Goal: Task Accomplishment & Management: Manage account settings

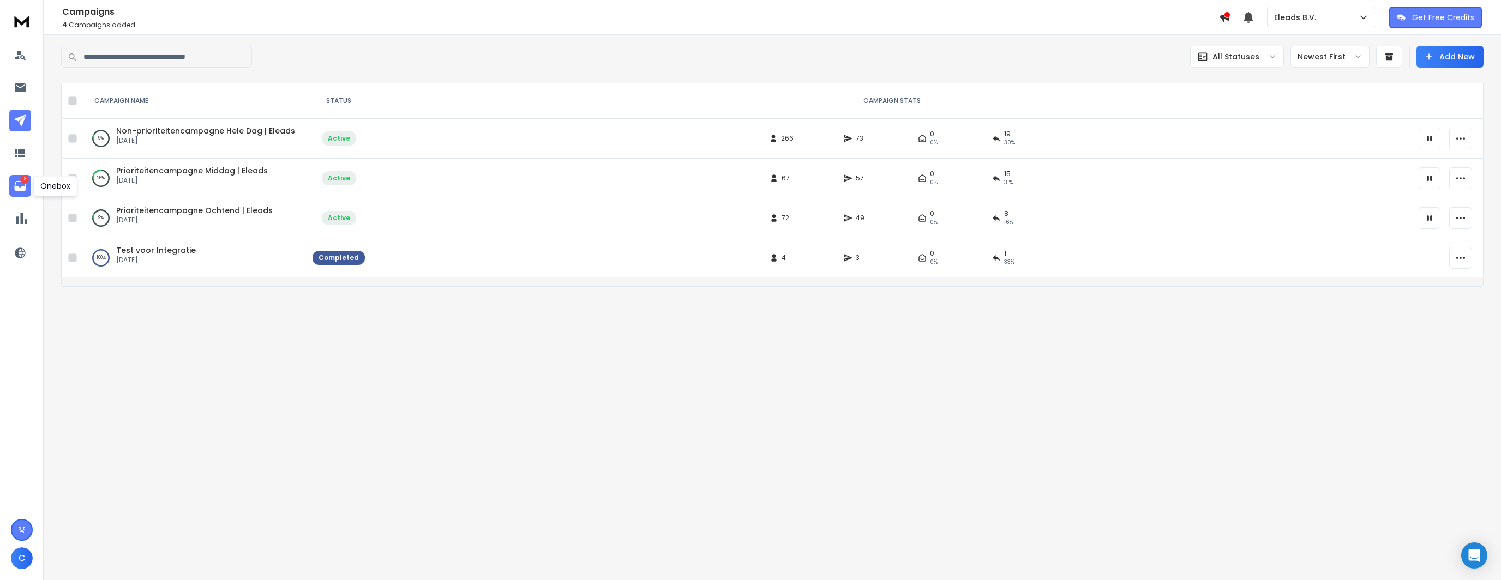
click at [15, 187] on icon at bounding box center [19, 186] width 11 height 10
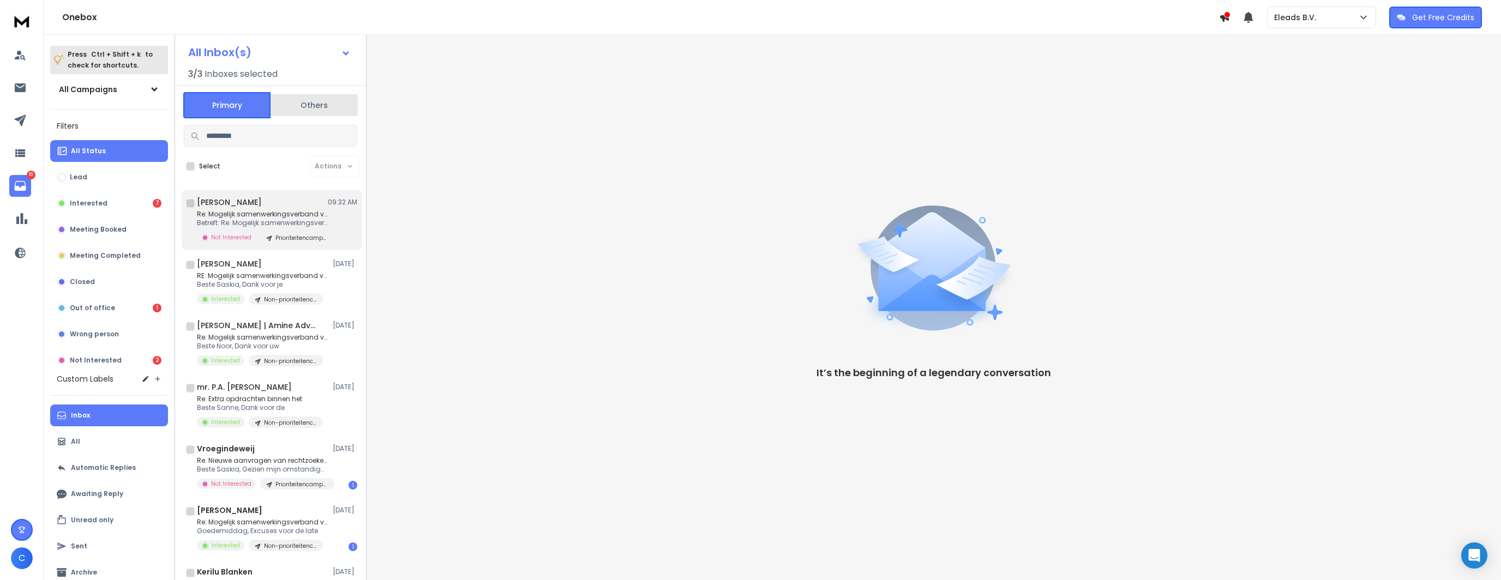
click at [281, 202] on div "Laura Scheffer 09:32 AM" at bounding box center [277, 202] width 160 height 11
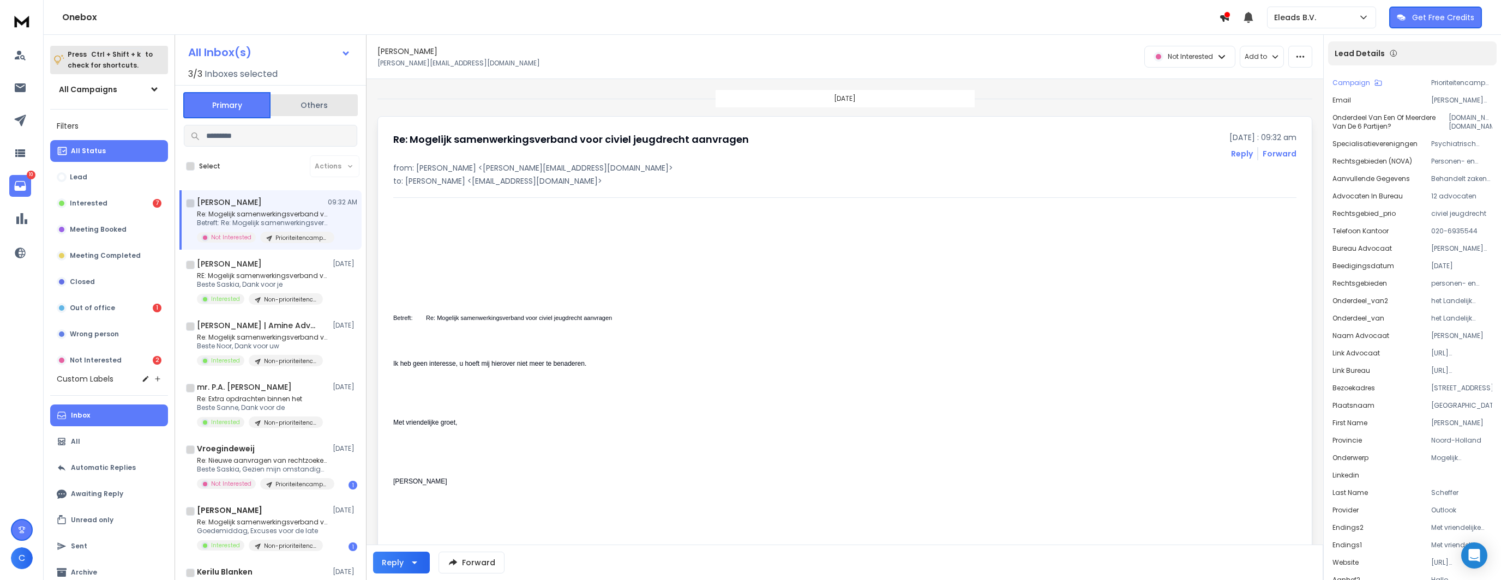
click at [322, 210] on p "Re: Mogelijk samenwerkingsverband voor civiel" at bounding box center [262, 214] width 131 height 9
click at [1305, 56] on button "button" at bounding box center [1300, 57] width 24 height 22
click at [1286, 77] on div "Mark as unread" at bounding box center [1266, 81] width 73 height 11
click at [1297, 16] on p "Eleads B.V." at bounding box center [1297, 17] width 46 height 11
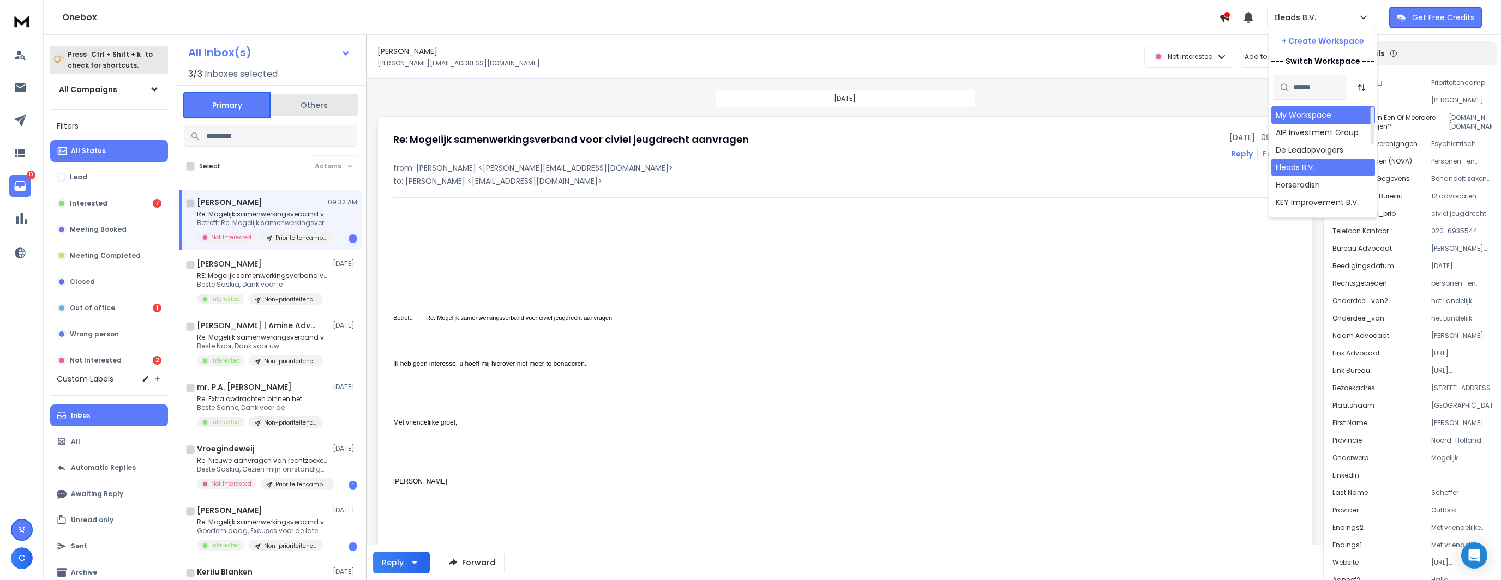
click at [1290, 115] on div "My Workspace" at bounding box center [1304, 115] width 56 height 11
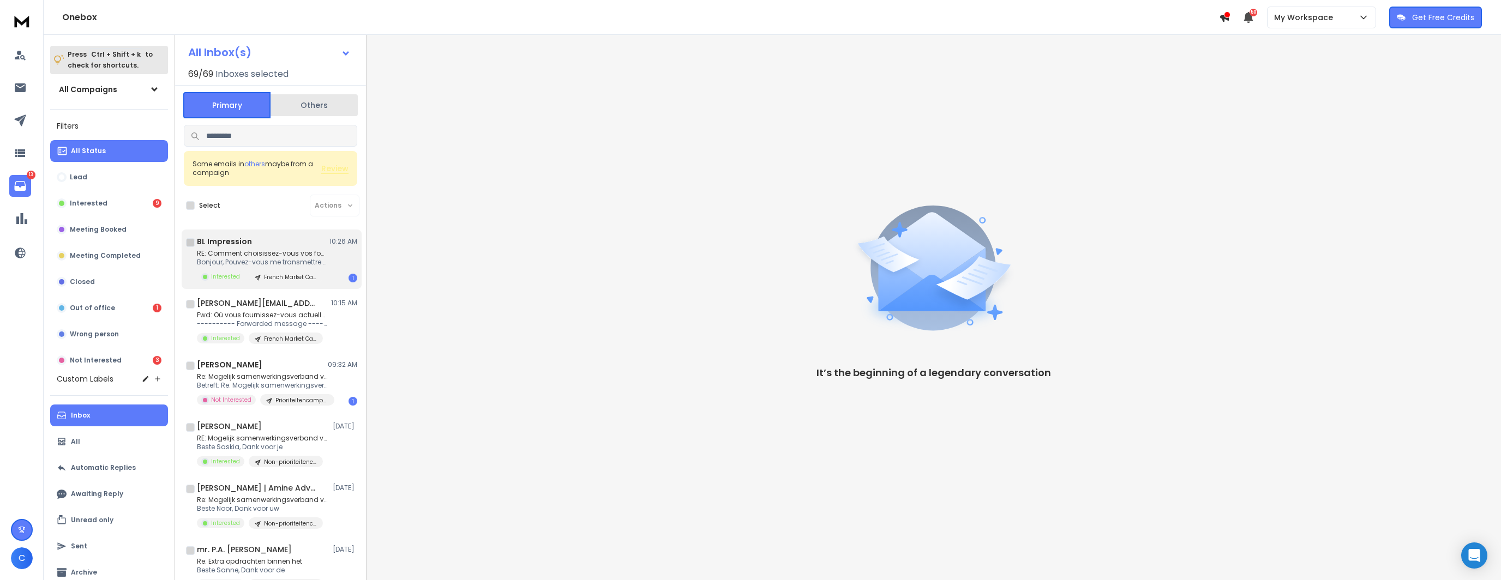
click at [284, 251] on p "RE: Comment choisissez-vous vos fournisseurs" at bounding box center [262, 253] width 131 height 9
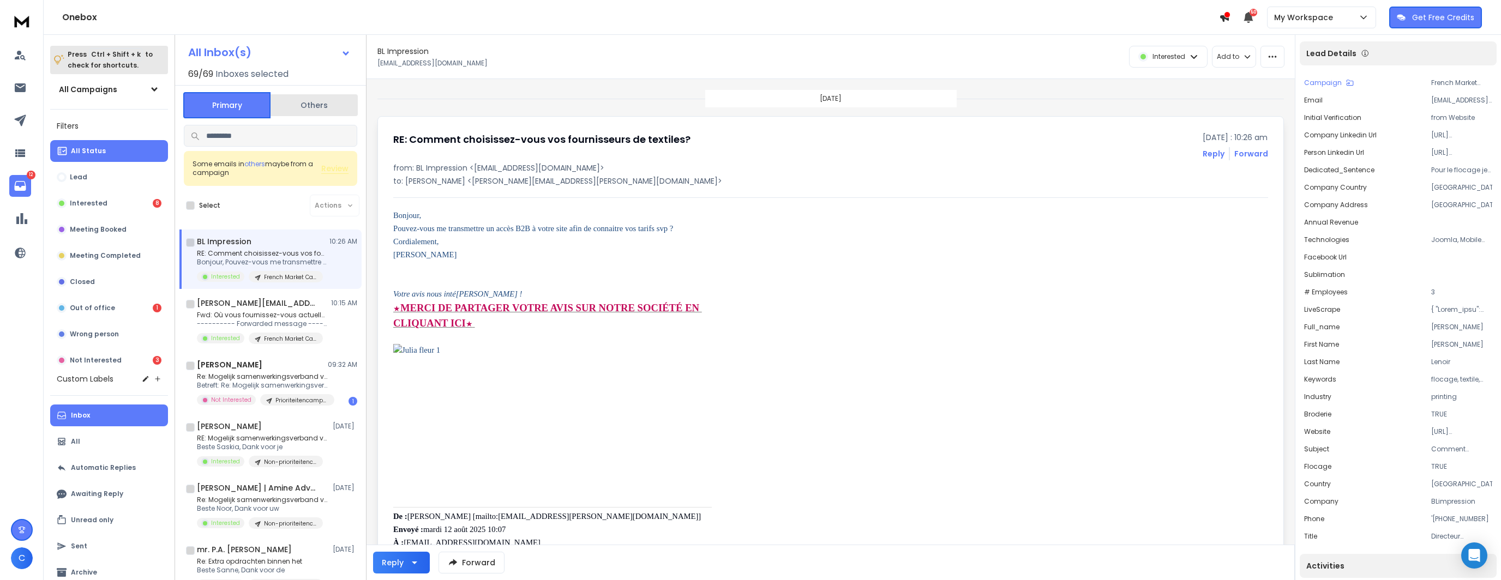
drag, startPoint x: 542, startPoint y: 309, endPoint x: 493, endPoint y: 250, distance: 76.3
click at [823, 150] on div "RE: Comment choisissez-vous vos fournisseurs de textiles? 19 August 2025 : 10:2…" at bounding box center [830, 146] width 875 height 28
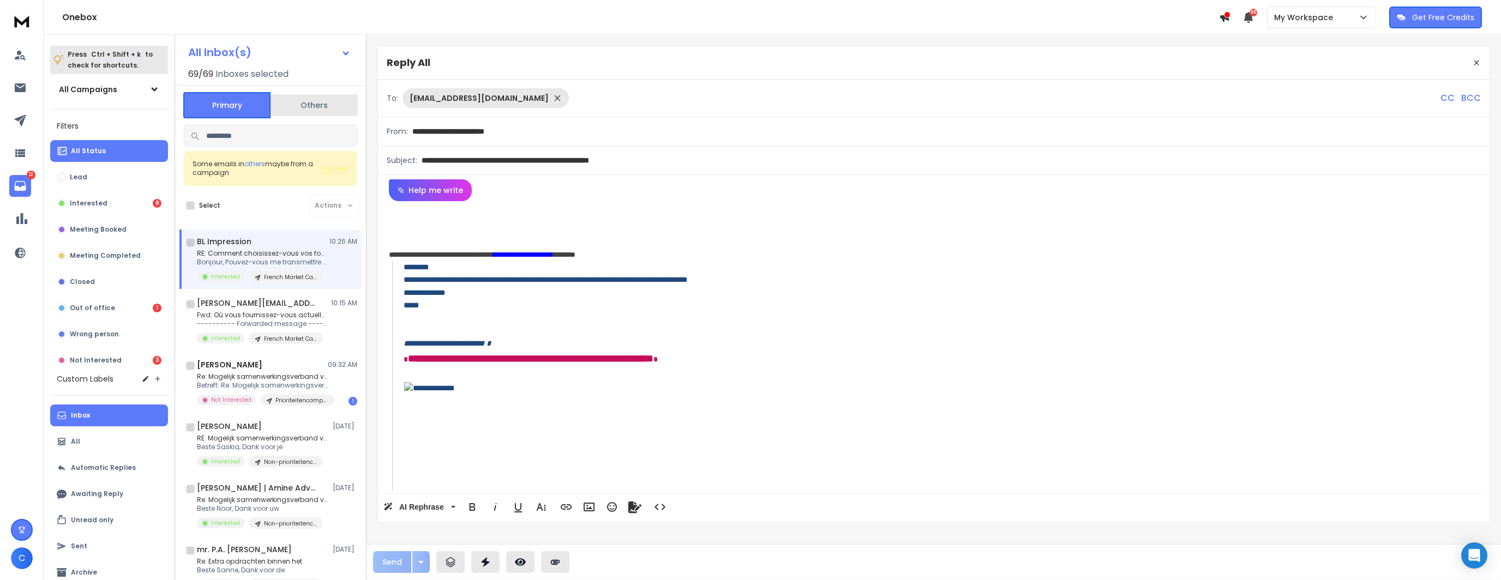
click at [273, 251] on p "RE: Comment choisissez-vous vos fournisseurs" at bounding box center [262, 253] width 131 height 9
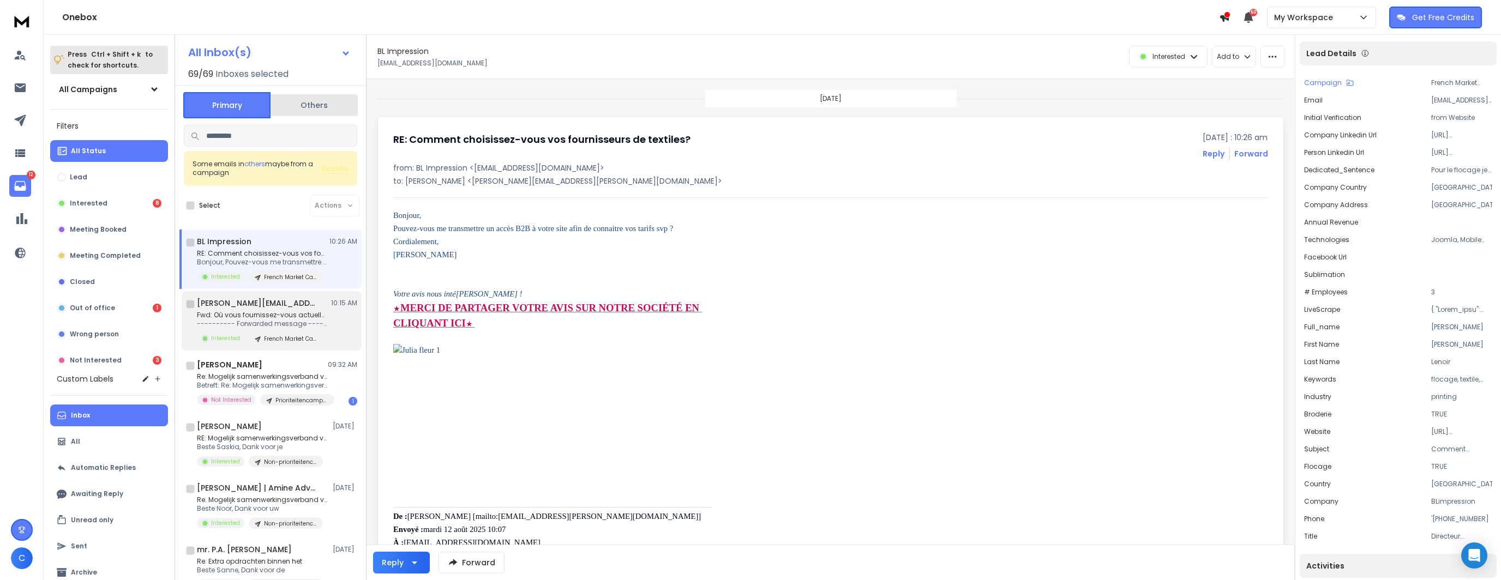
click at [281, 303] on h1 "guillaume.iltis@ralawise.com" at bounding box center [257, 303] width 120 height 11
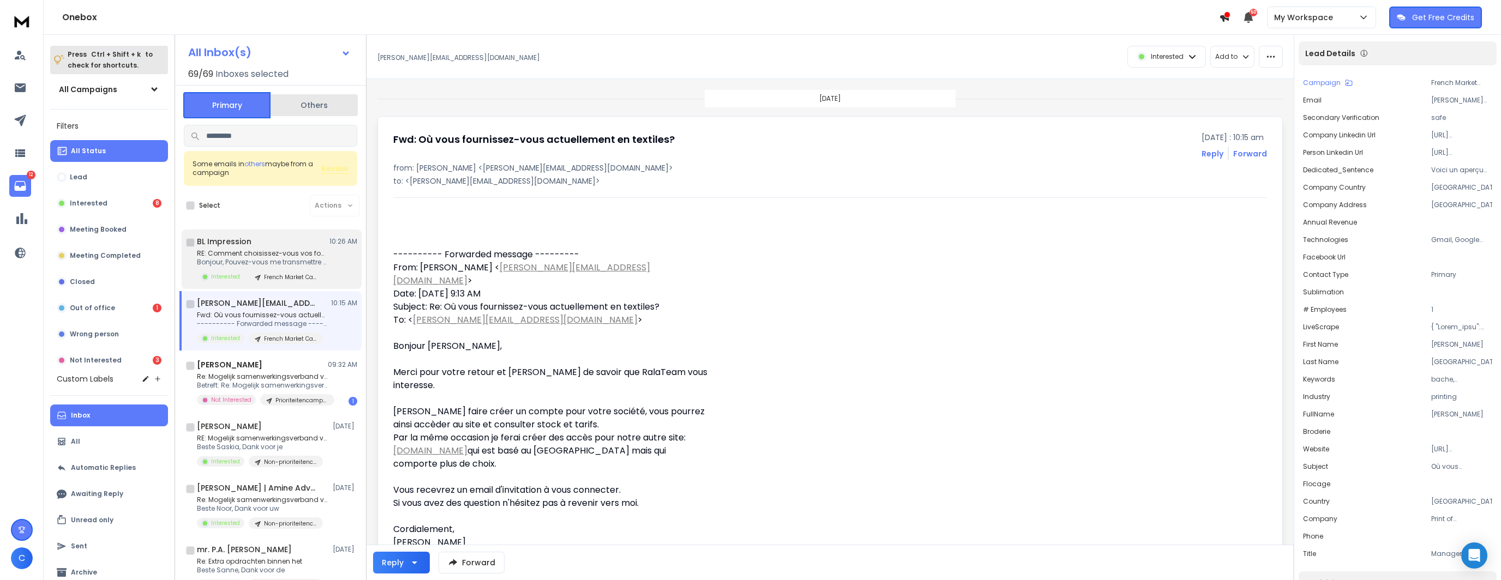
click at [275, 243] on div "BL Impression 10:26 AM" at bounding box center [277, 241] width 160 height 11
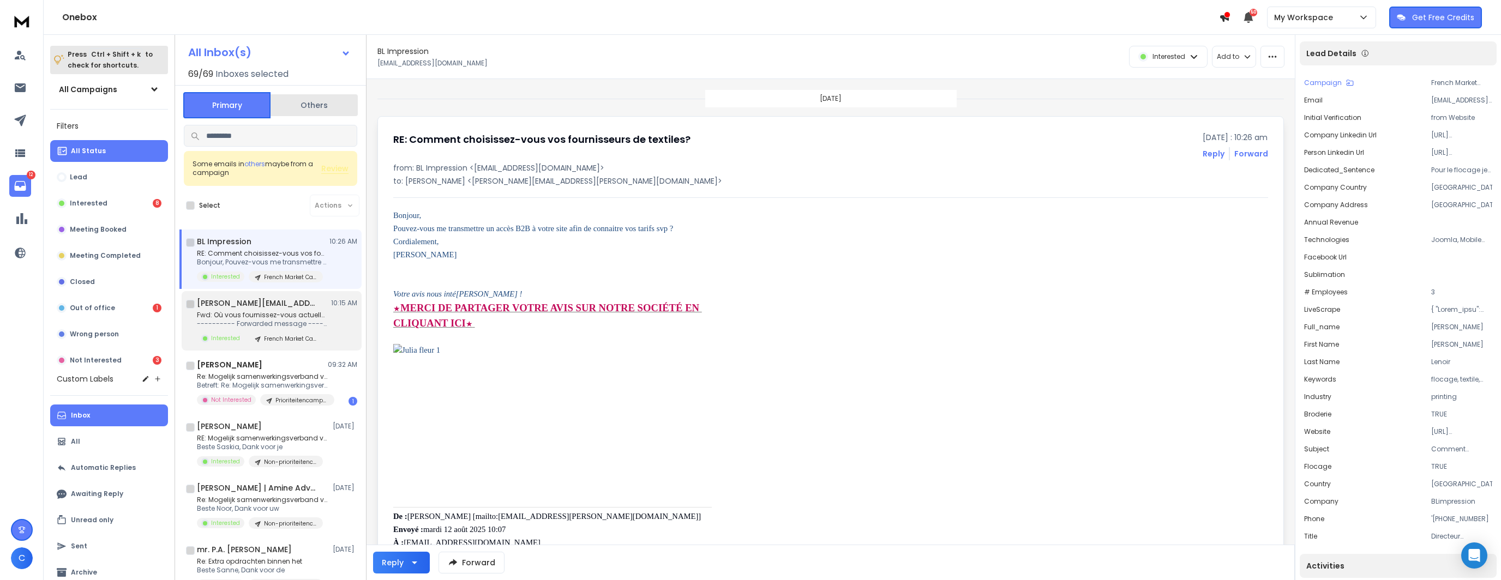
click at [312, 316] on p "Fwd: Où vous fournissez-vous actuellement" at bounding box center [262, 315] width 131 height 9
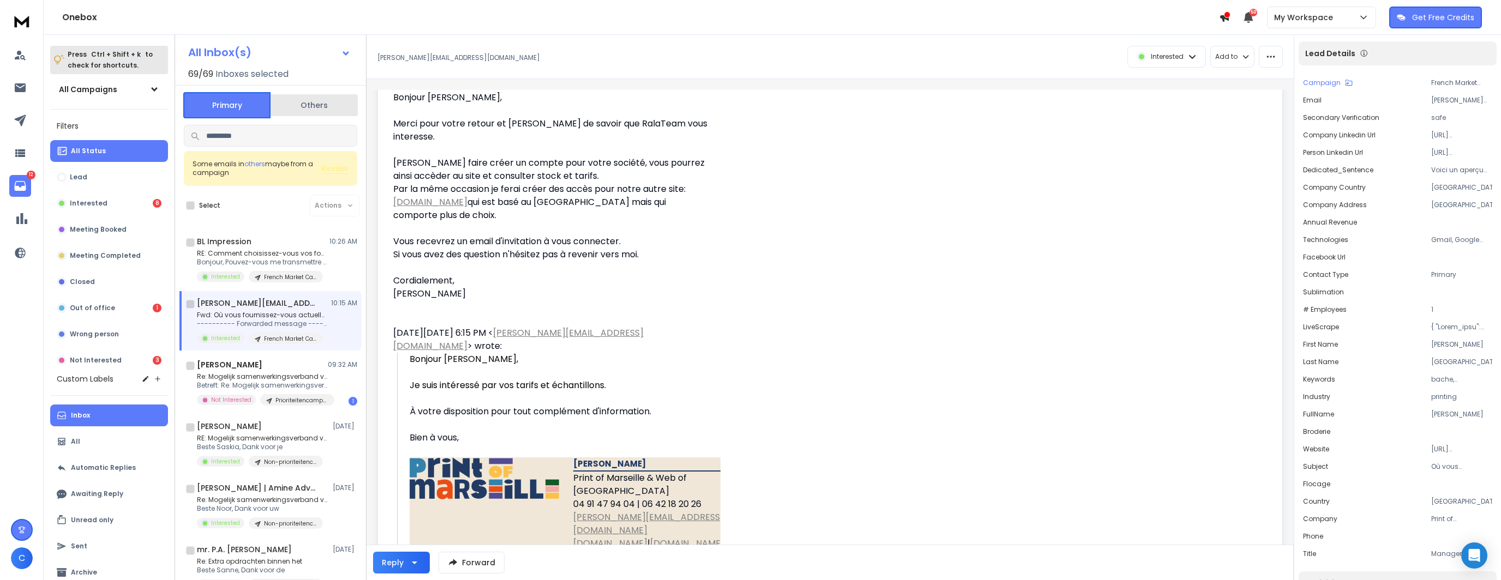
scroll to position [273, 0]
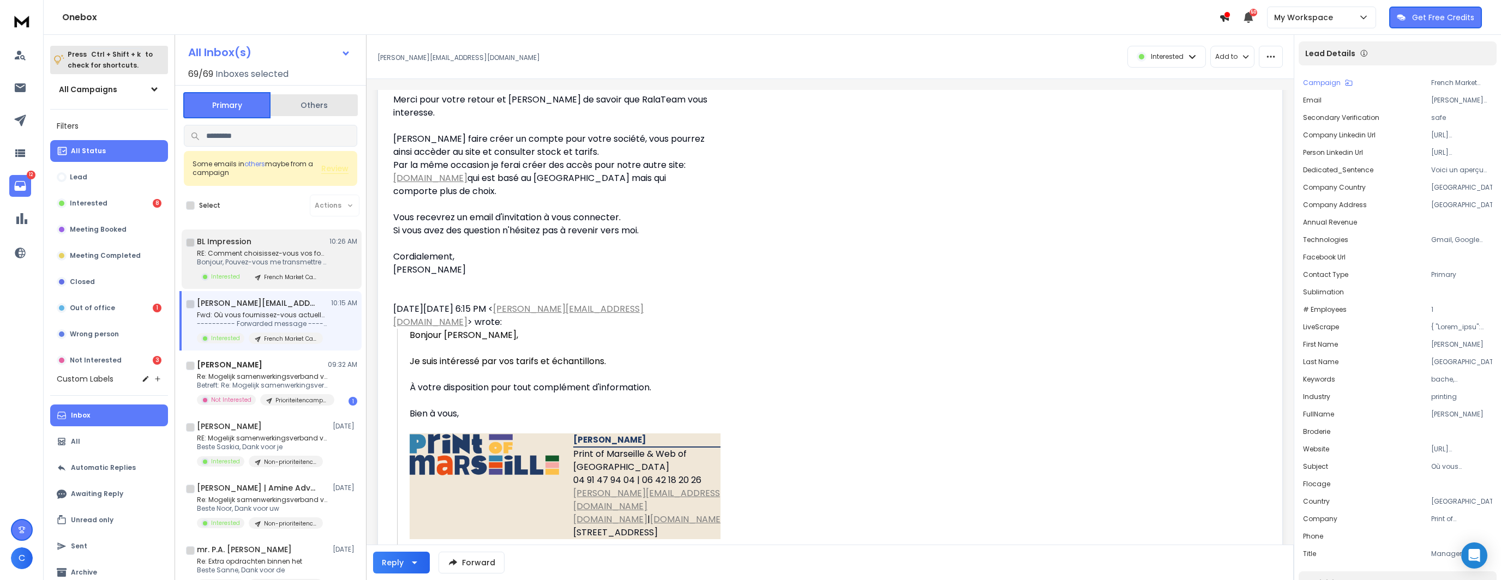
click at [261, 242] on div "BL Impression 10:26 AM" at bounding box center [277, 241] width 160 height 11
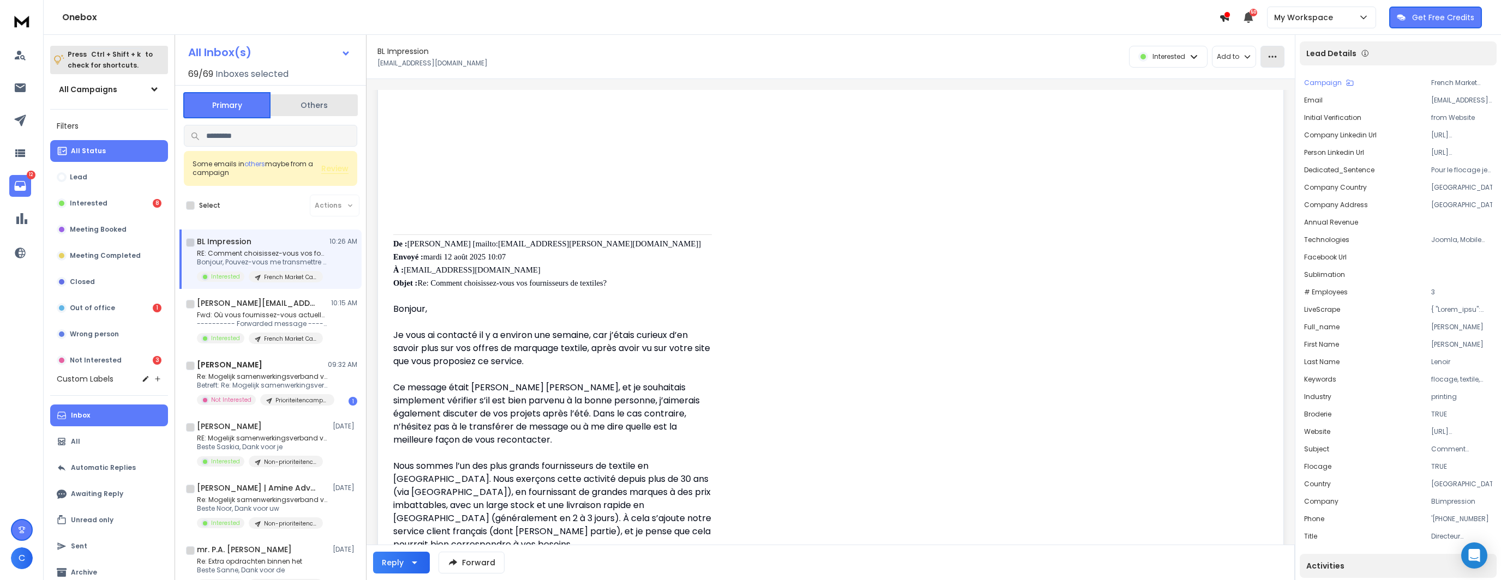
click at [1272, 55] on icon "button" at bounding box center [1273, 57] width 10 height 10
click at [1257, 78] on div "Mark as unread" at bounding box center [1242, 81] width 73 height 11
click at [1291, 17] on p "My Workspace" at bounding box center [1305, 17] width 63 height 11
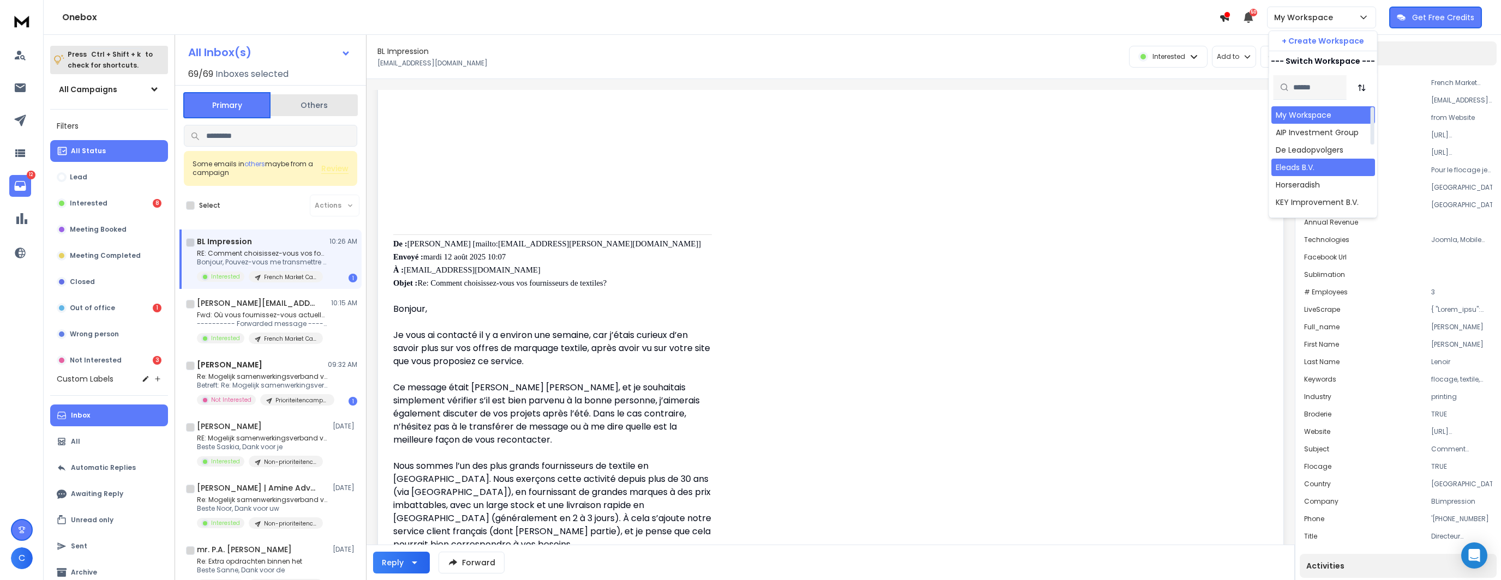
scroll to position [55, 0]
click at [1312, 150] on div "KEY Improvement B.V." at bounding box center [1317, 147] width 83 height 11
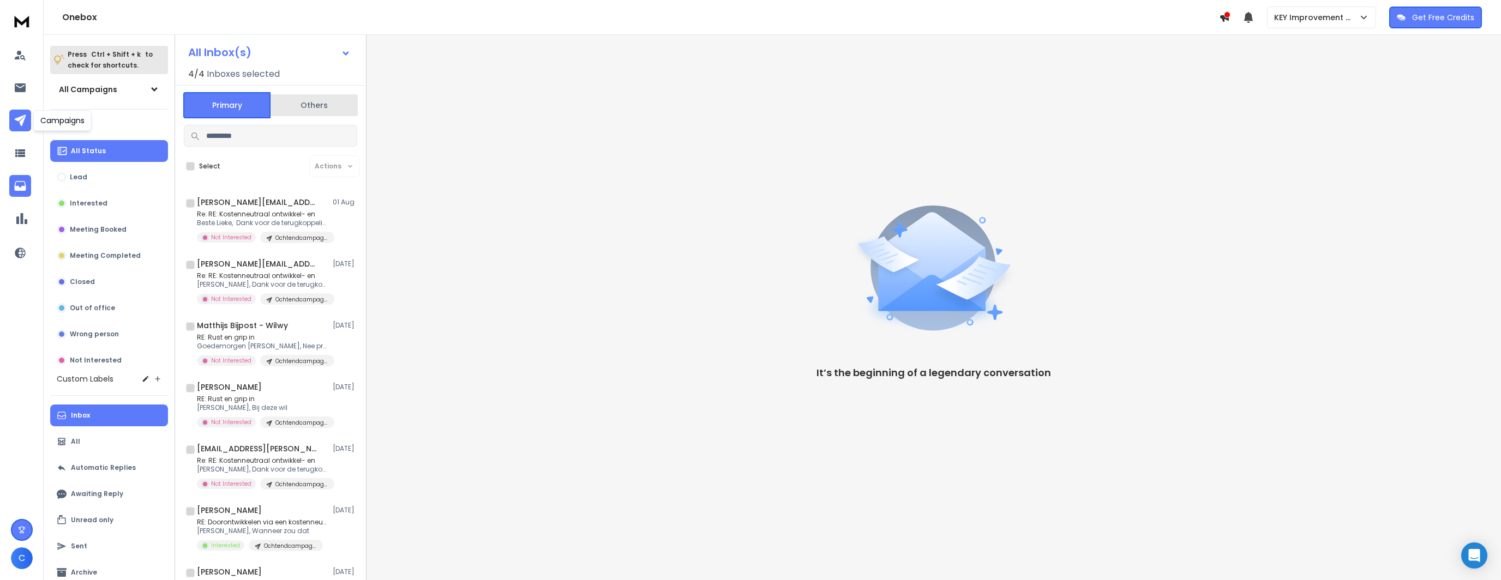
click at [20, 125] on icon at bounding box center [20, 120] width 13 height 13
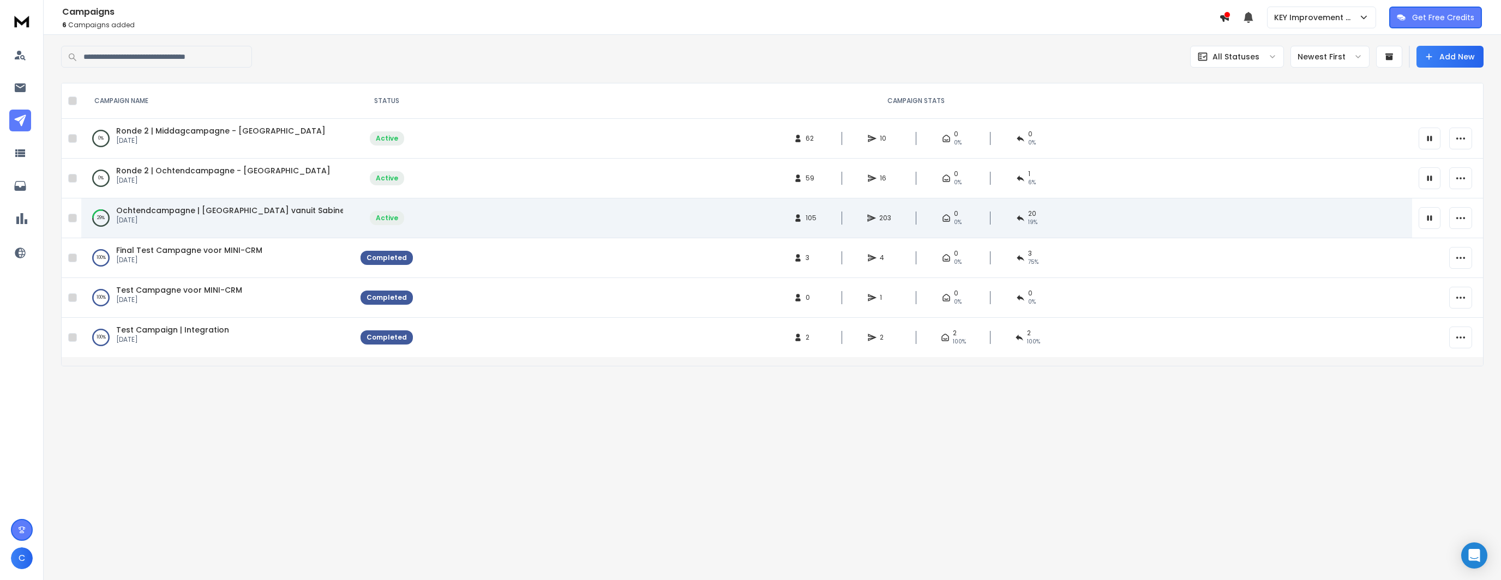
click at [202, 210] on span "Ochtendcampagne | [GEOGRAPHIC_DATA] vanuit Sabine's Naam" at bounding box center [246, 210] width 261 height 11
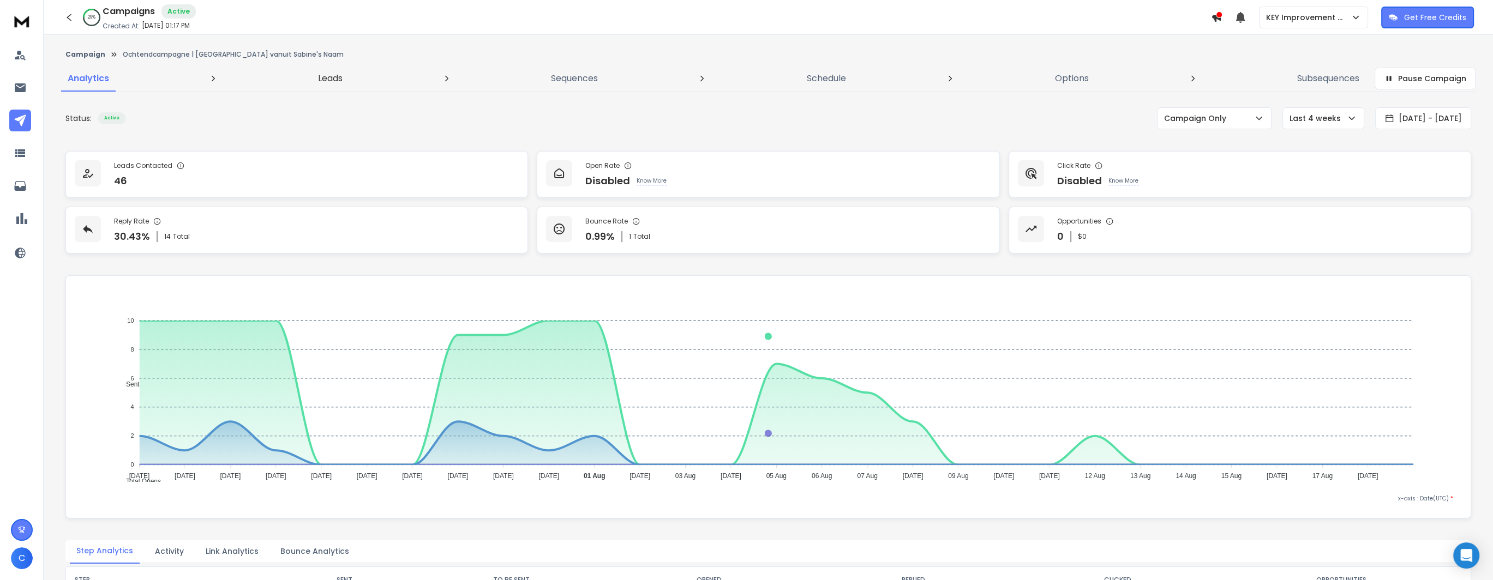
click at [341, 77] on p "Leads" at bounding box center [330, 78] width 25 height 13
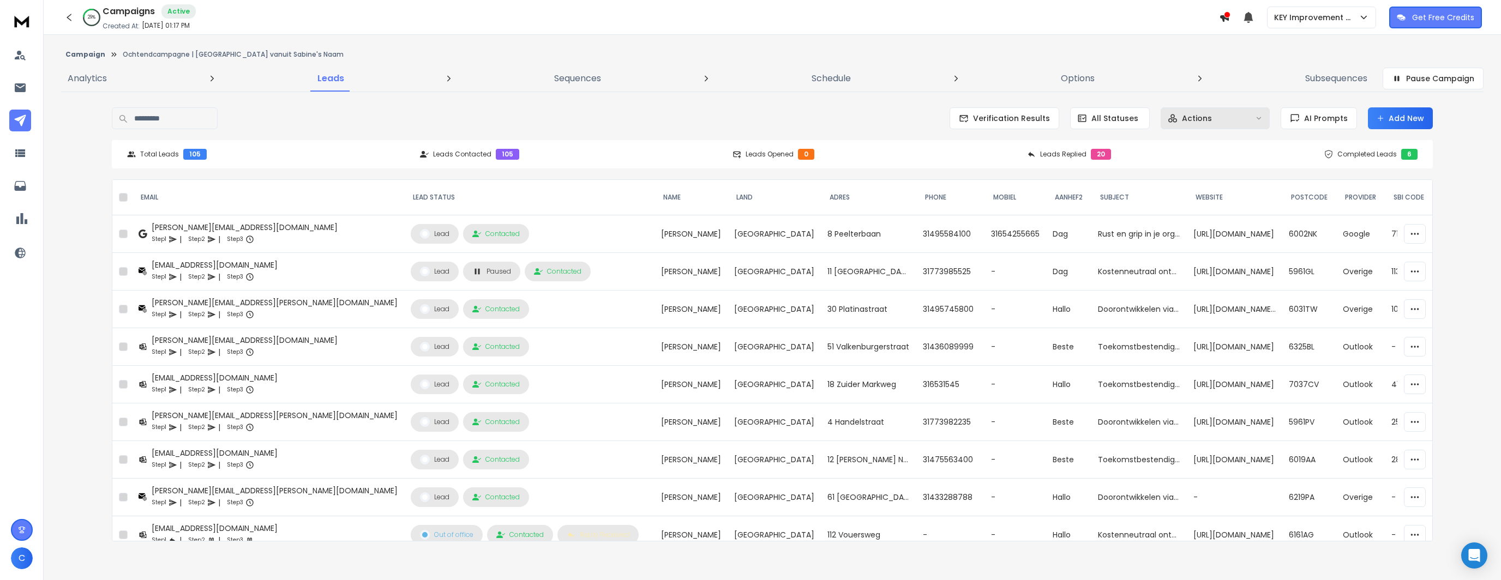
click at [1231, 114] on div "Actions" at bounding box center [1209, 118] width 83 height 11
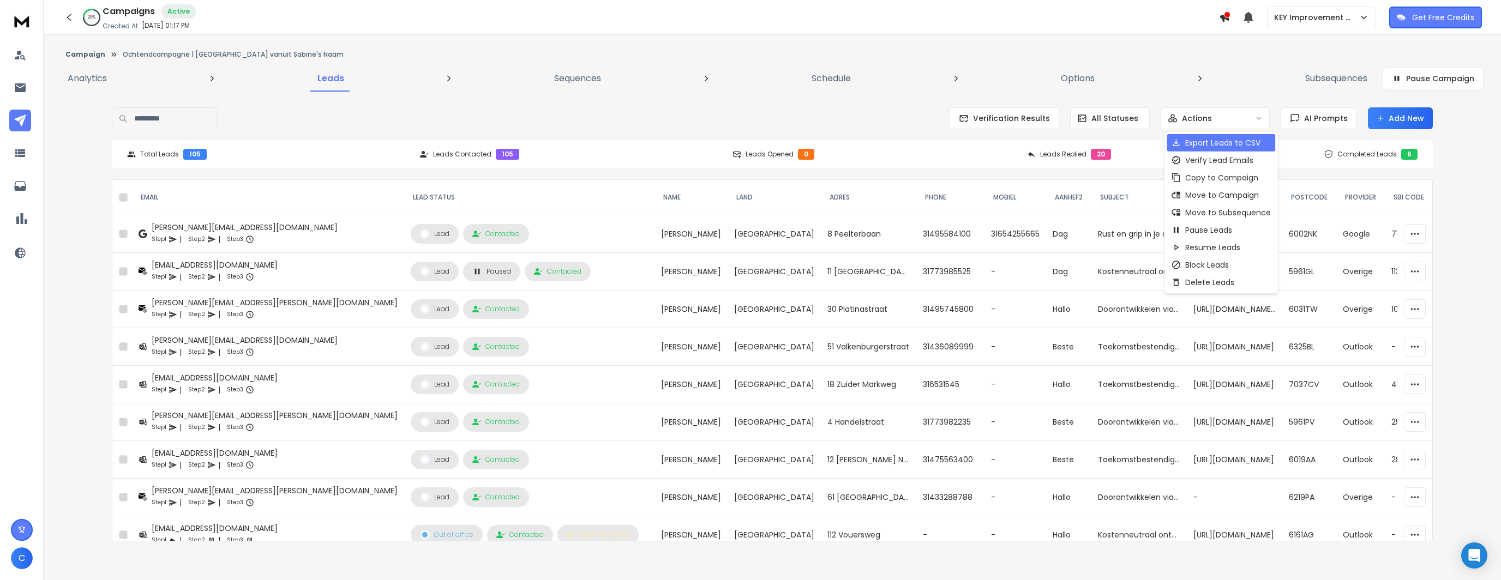
click at [1194, 140] on p "Export Leads to CSV" at bounding box center [1222, 142] width 75 height 11
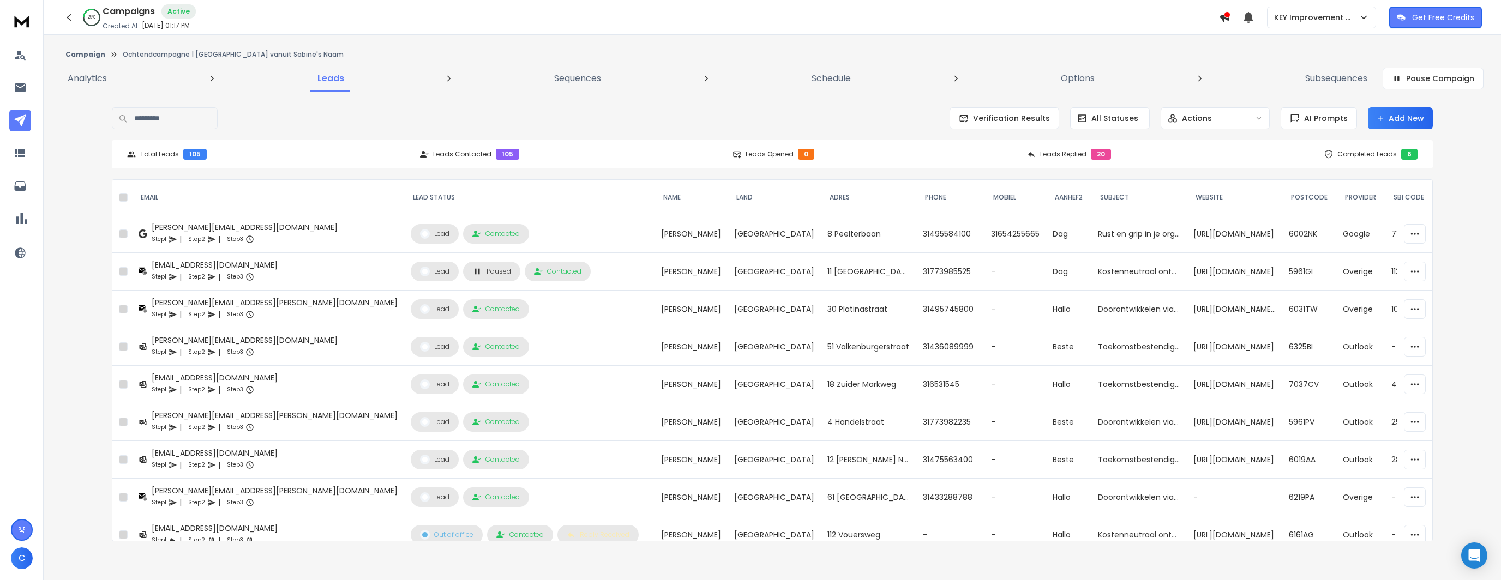
click at [10, 123] on link at bounding box center [20, 121] width 22 height 22
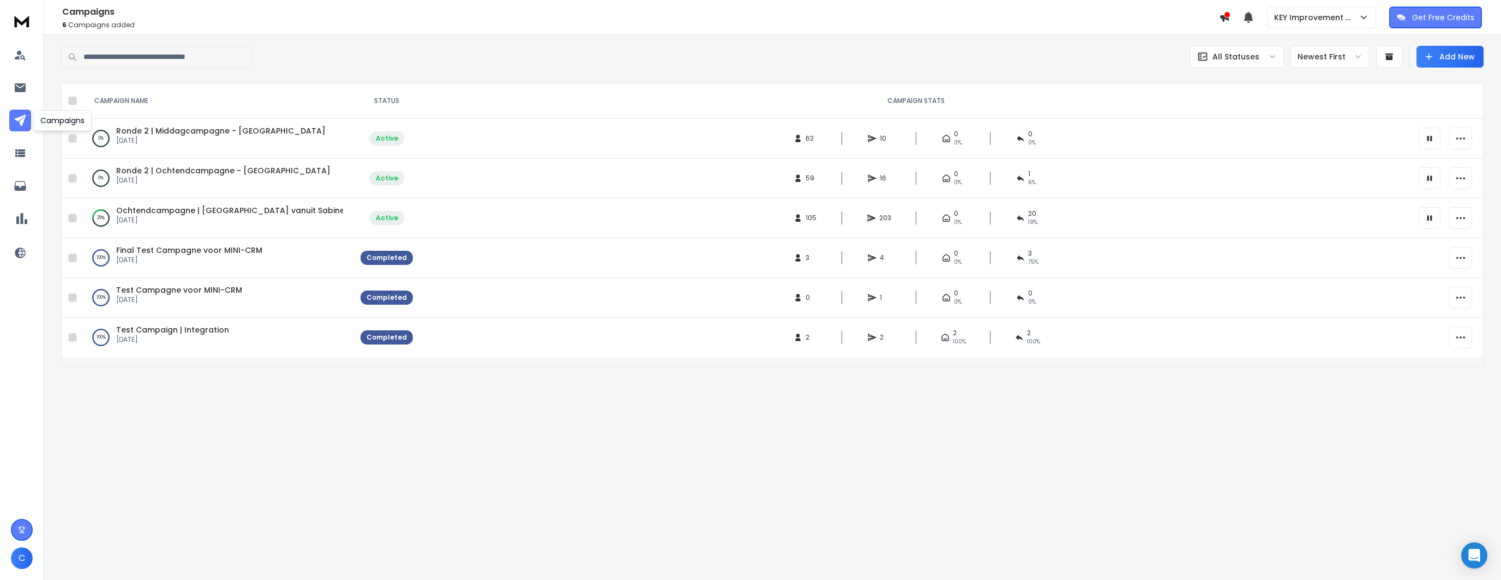
click at [16, 118] on icon at bounding box center [19, 120] width 11 height 11
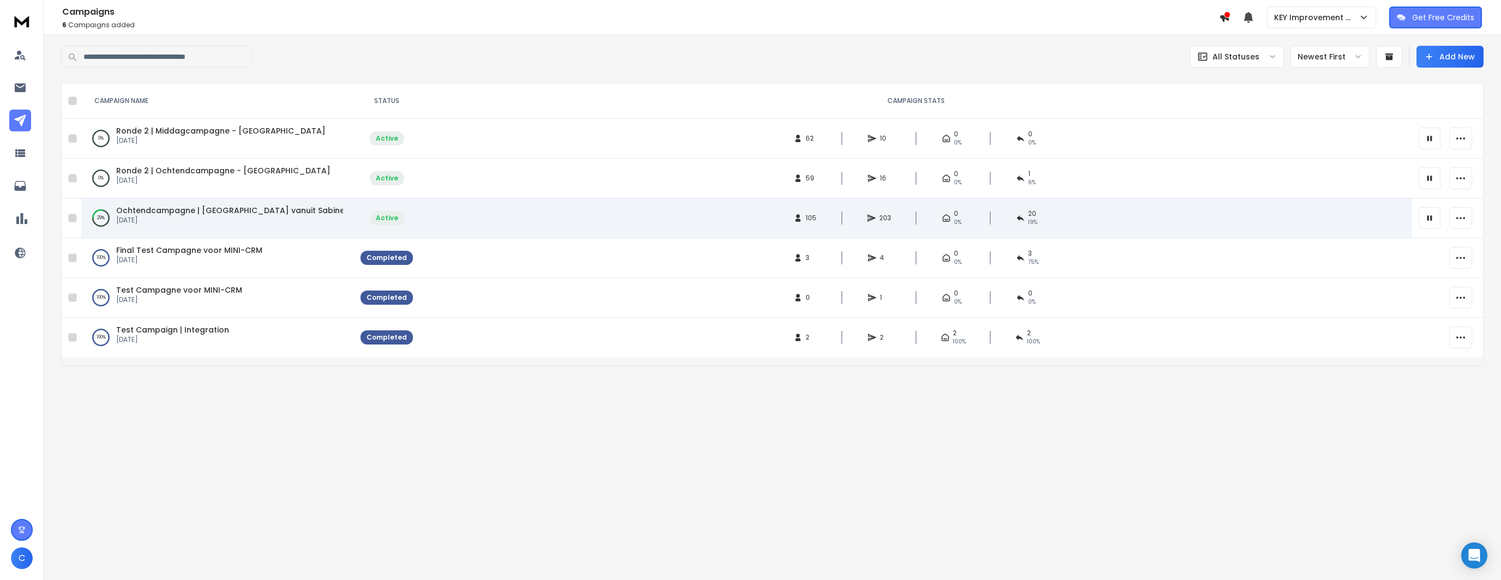
click at [241, 212] on span "Ochtendcampagne | [GEOGRAPHIC_DATA] vanuit Sabine's Naam" at bounding box center [246, 210] width 261 height 11
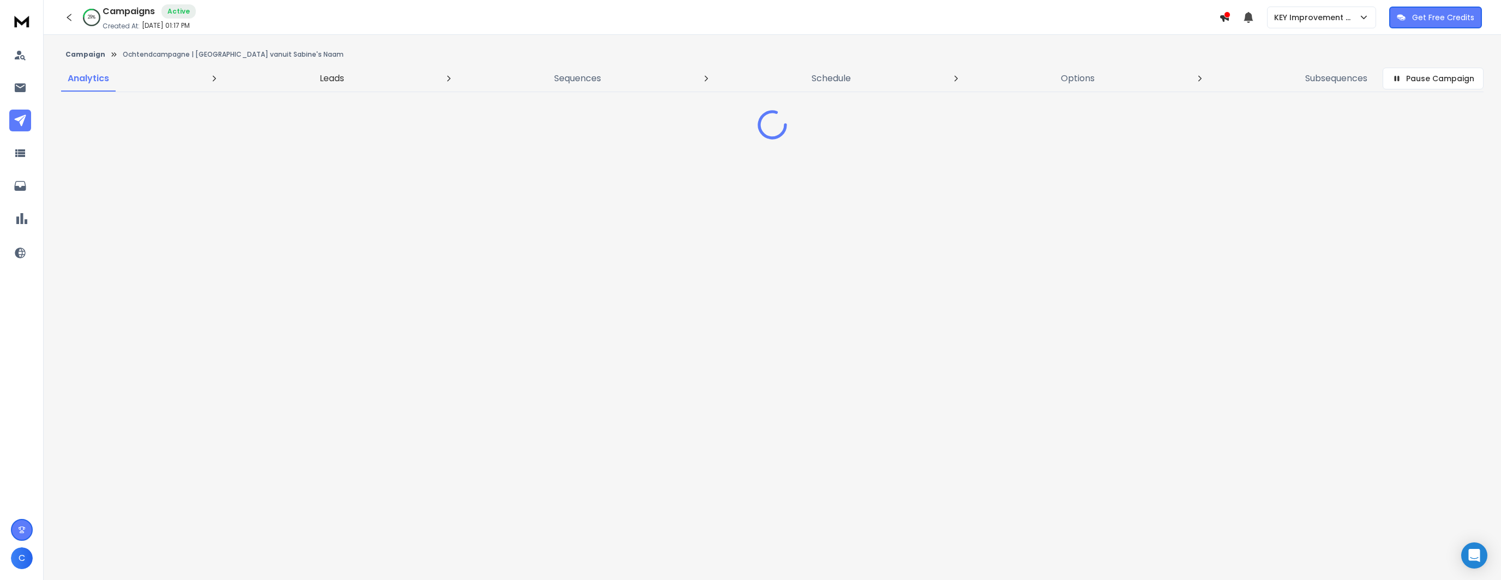
click at [331, 83] on p "Leads" at bounding box center [332, 78] width 25 height 13
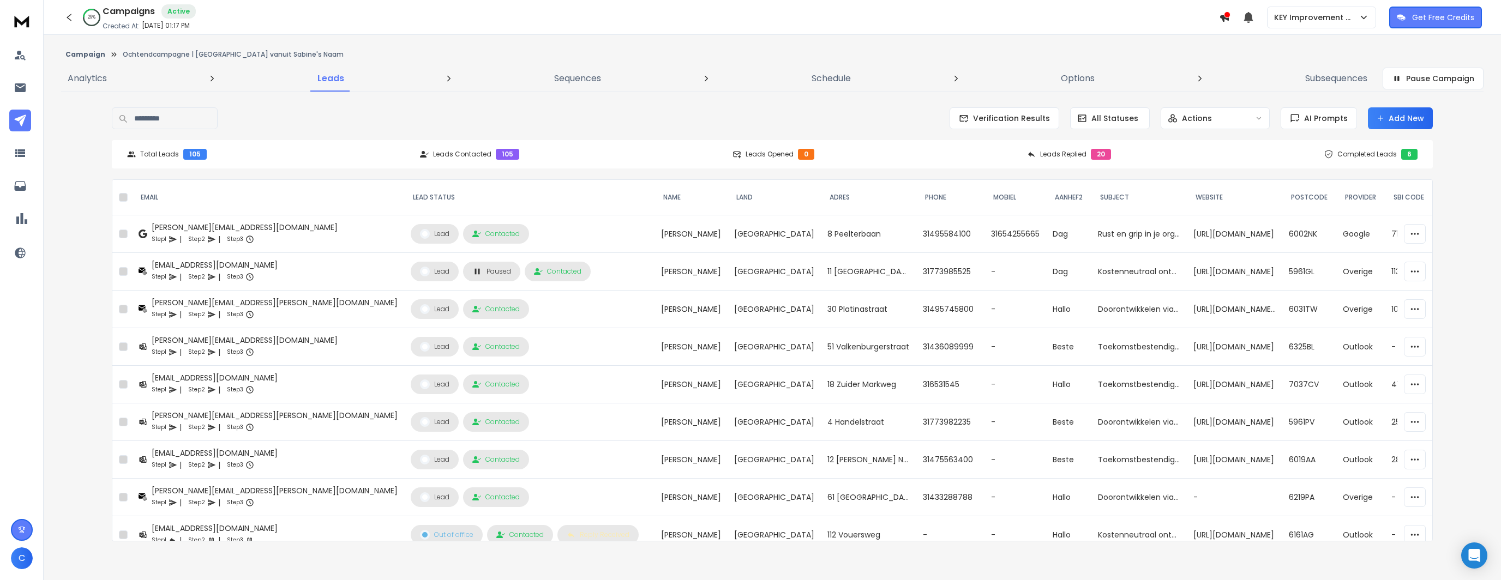
click at [170, 116] on input at bounding box center [165, 118] width 106 height 22
type input "*****"
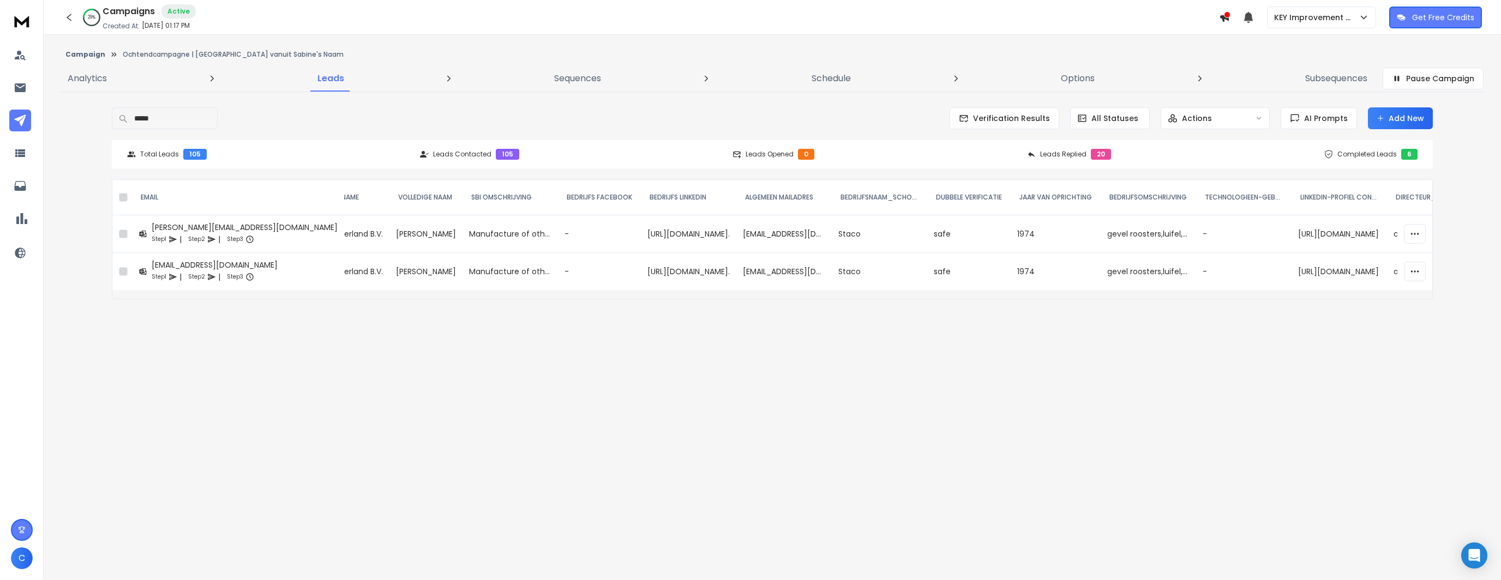
scroll to position [0, 1438]
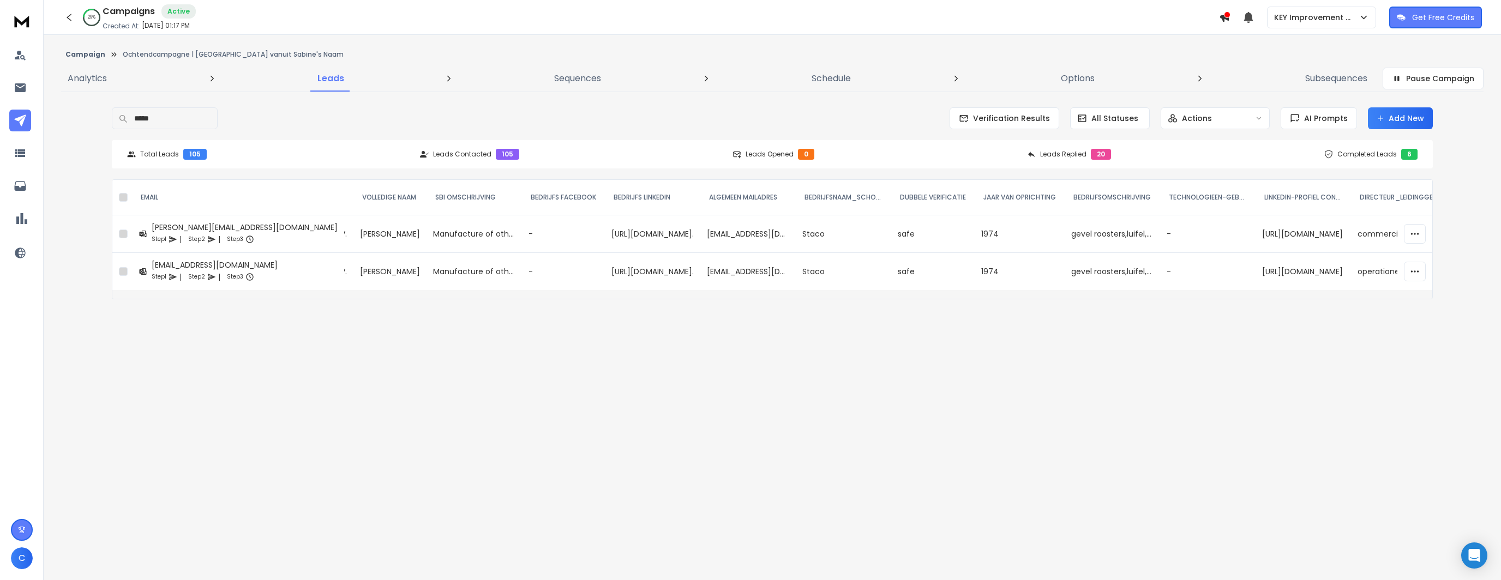
click at [1447, 263] on td at bounding box center [1494, 272] width 95 height 38
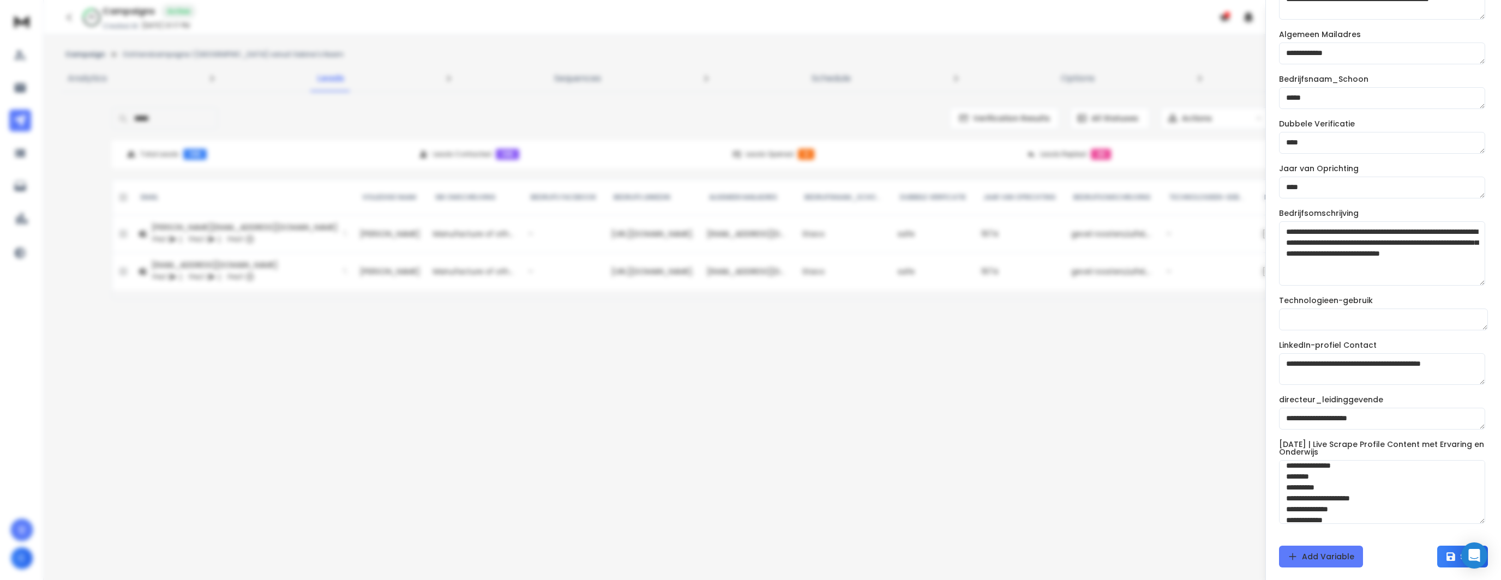
scroll to position [1527, 0]
click at [1034, 441] on div at bounding box center [750, 290] width 1501 height 580
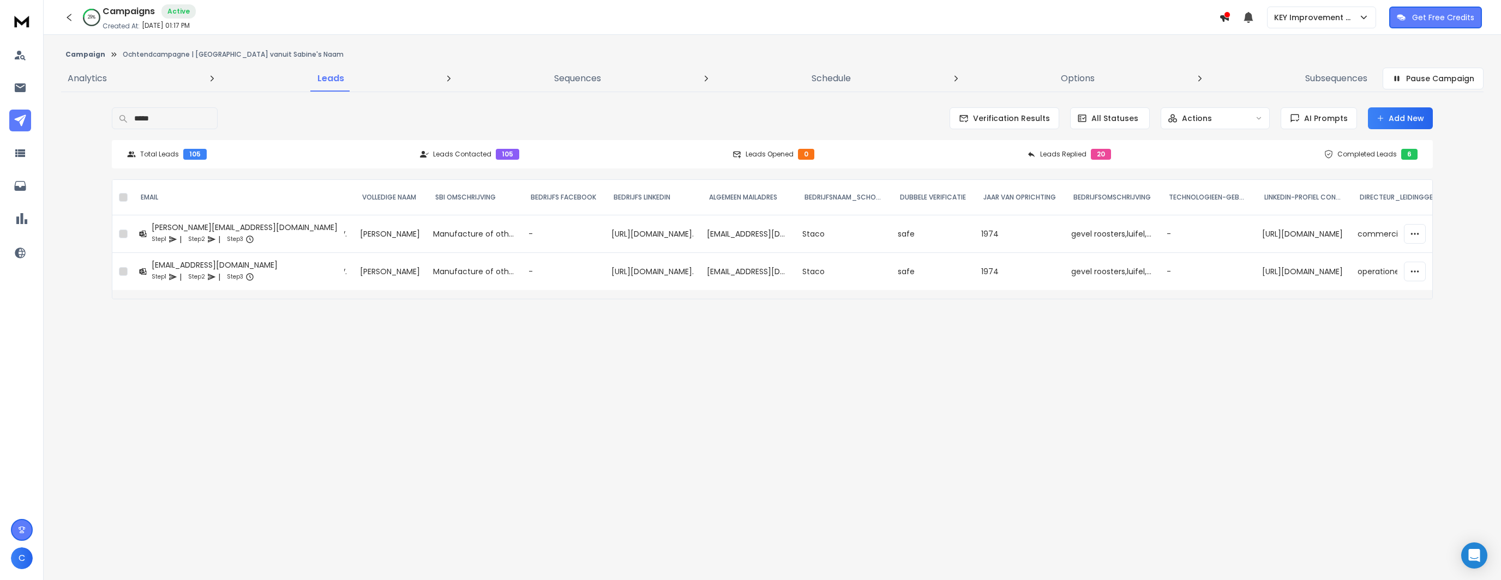
click at [14, 107] on div at bounding box center [21, 156] width 25 height 224
click at [17, 121] on icon at bounding box center [19, 120] width 11 height 11
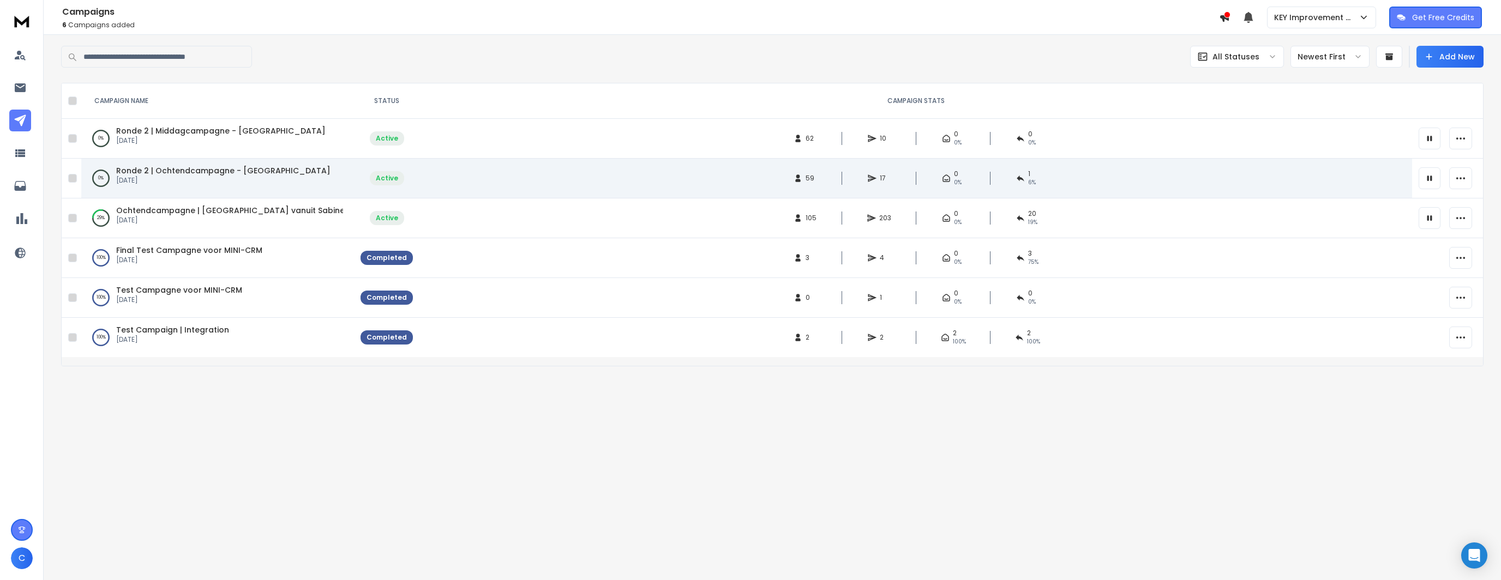
click at [208, 167] on span "Ronde 2 | Ochtendcampagne - [GEOGRAPHIC_DATA]" at bounding box center [223, 170] width 214 height 11
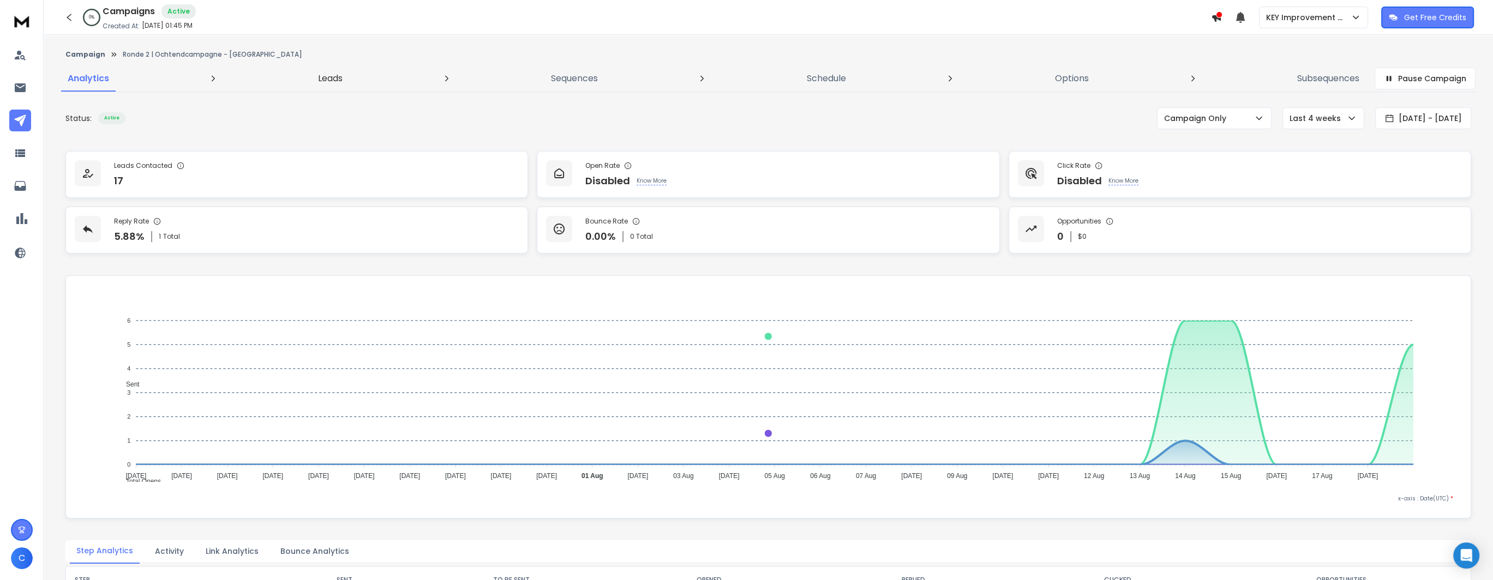
click at [327, 75] on p "Leads" at bounding box center [330, 78] width 25 height 13
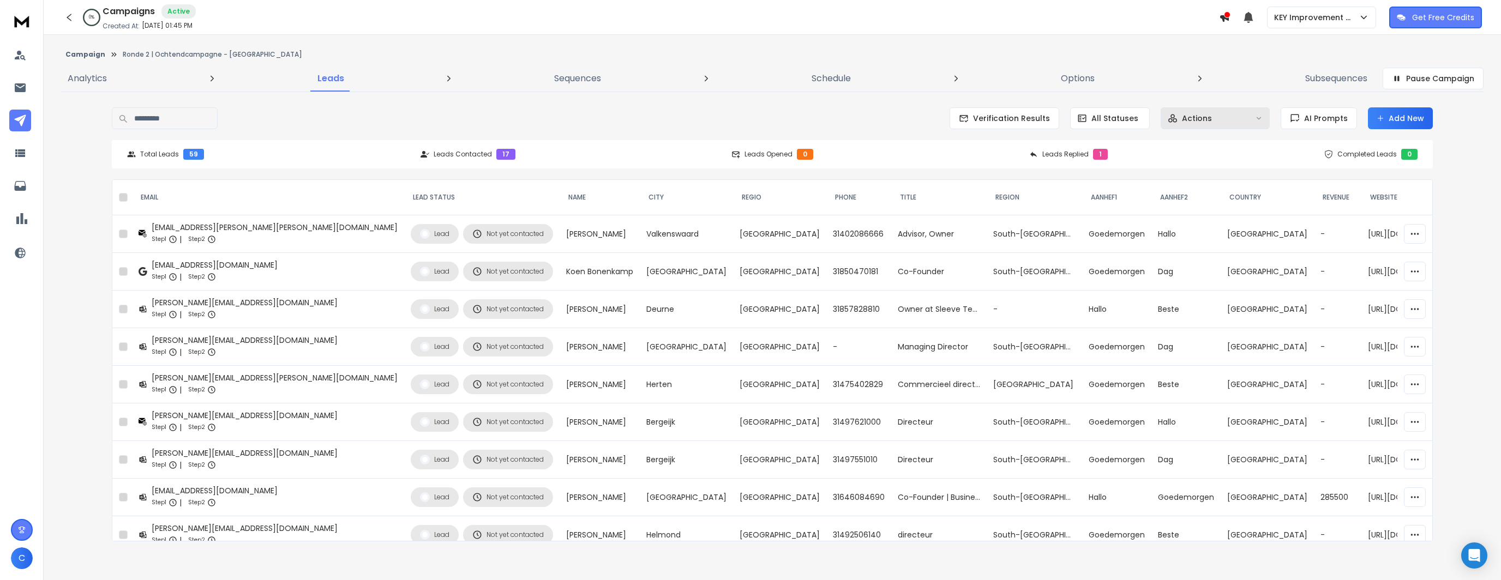
click at [1251, 123] on div "Actions" at bounding box center [1209, 118] width 83 height 11
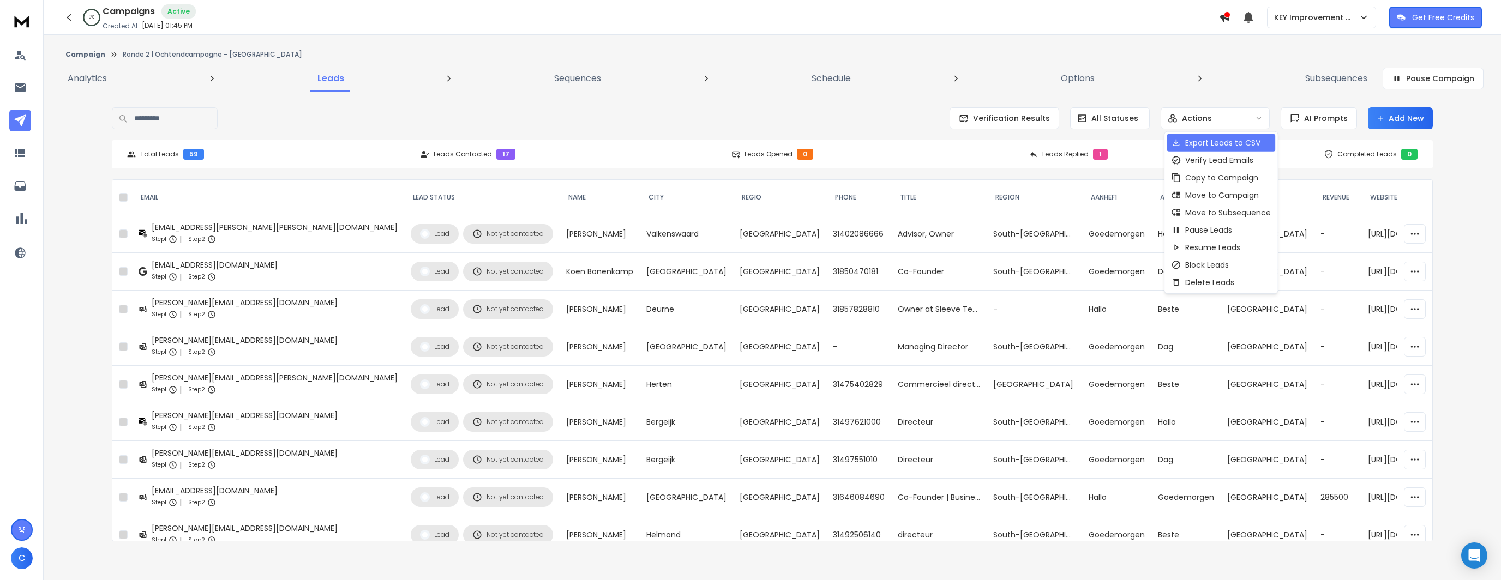
click at [1198, 140] on p "Export Leads to CSV" at bounding box center [1222, 142] width 75 height 11
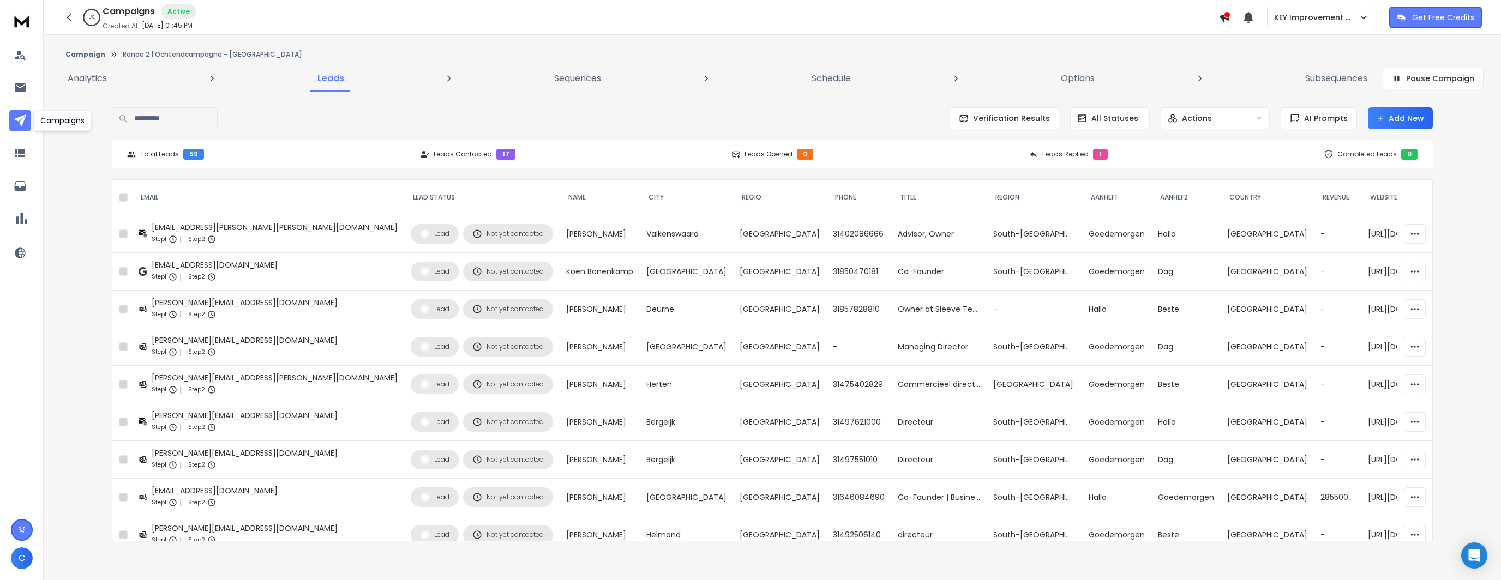
click at [25, 124] on icon at bounding box center [20, 120] width 13 height 13
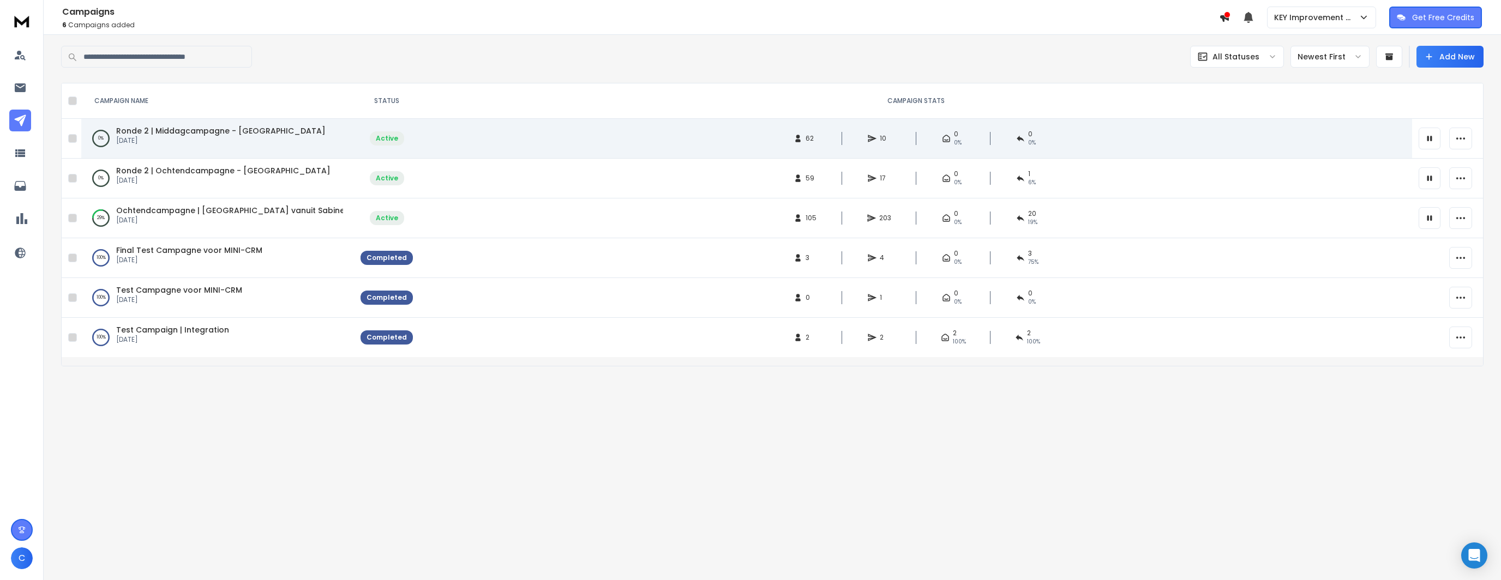
click at [191, 133] on span "Ronde 2 | Middagcampagne - [GEOGRAPHIC_DATA]" at bounding box center [220, 130] width 209 height 11
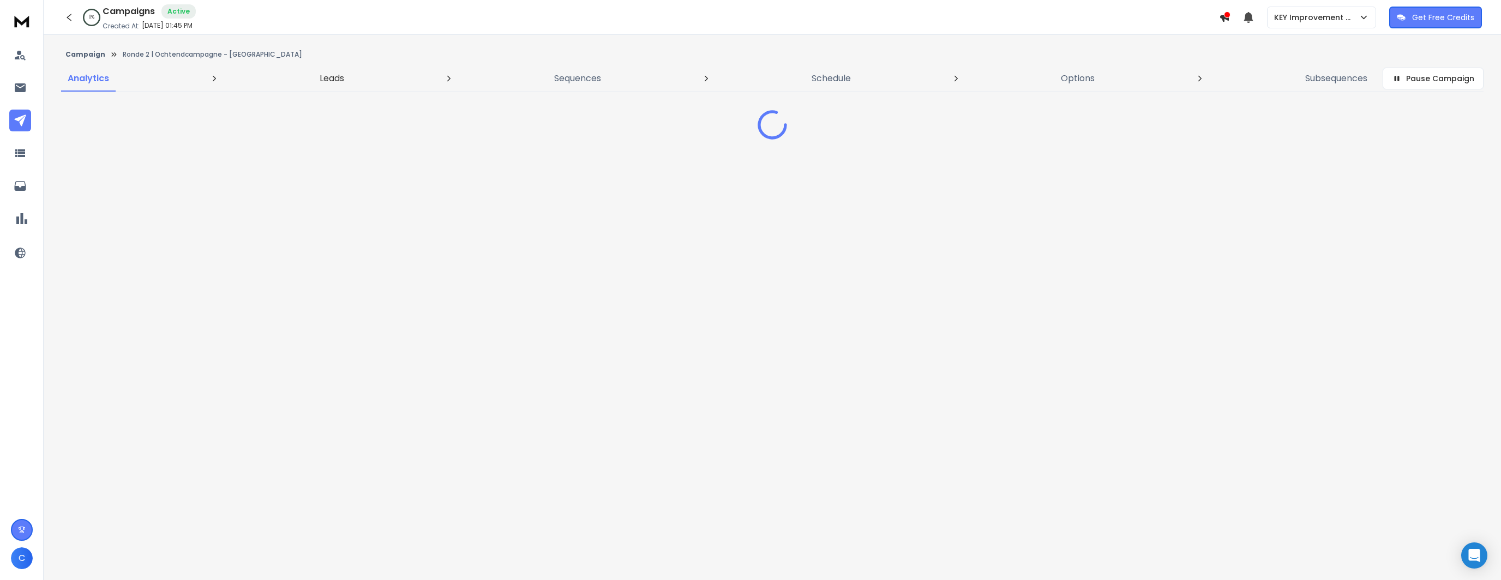
click at [343, 81] on p "Leads" at bounding box center [332, 78] width 25 height 13
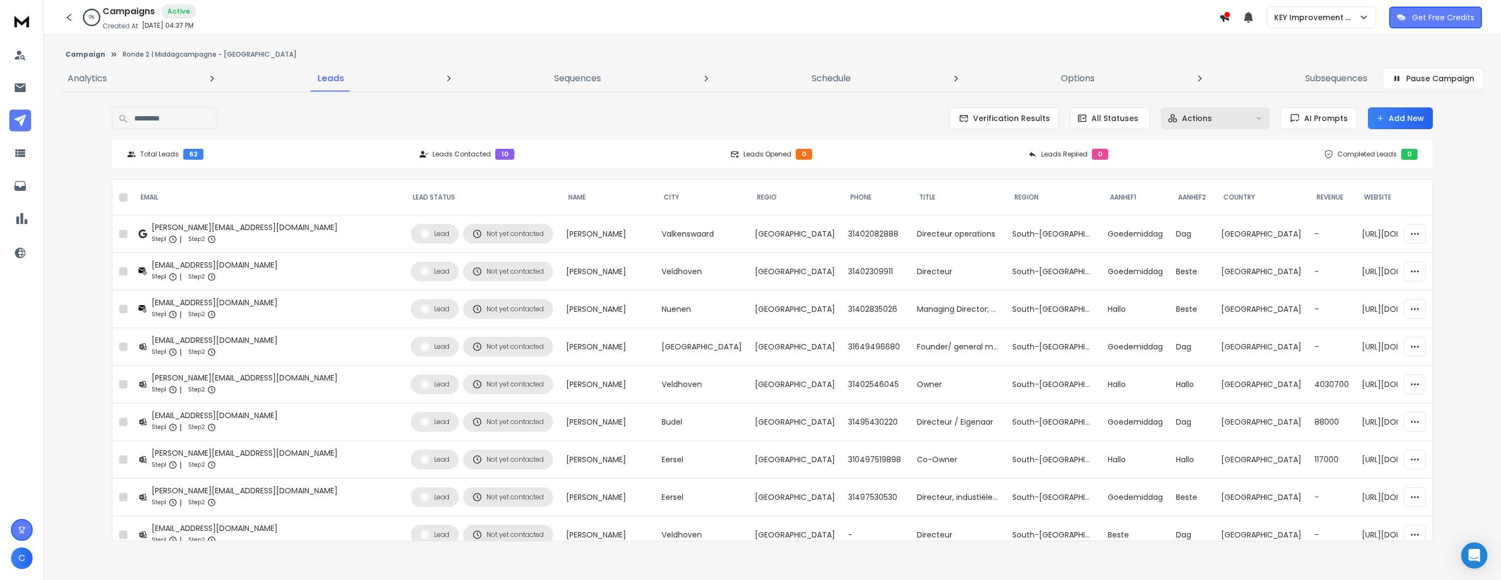
click at [1239, 124] on button "Actions" at bounding box center [1215, 118] width 109 height 22
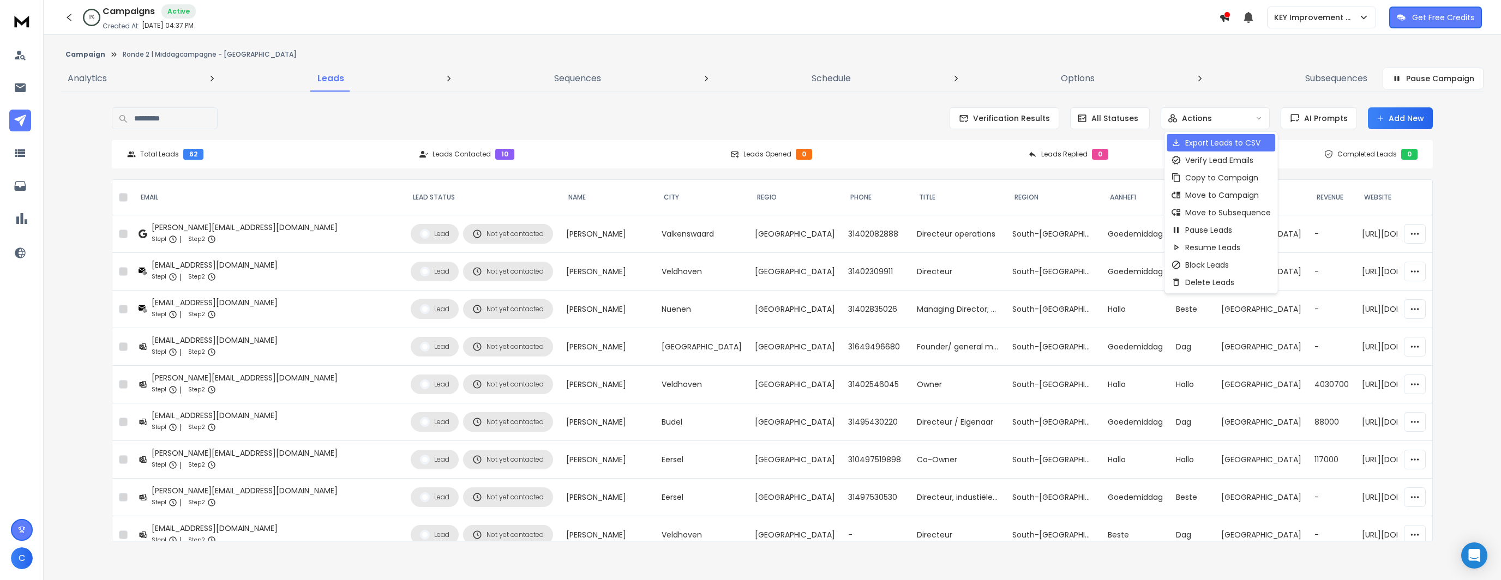
click at [1213, 144] on p "Export Leads to CSV" at bounding box center [1222, 142] width 75 height 11
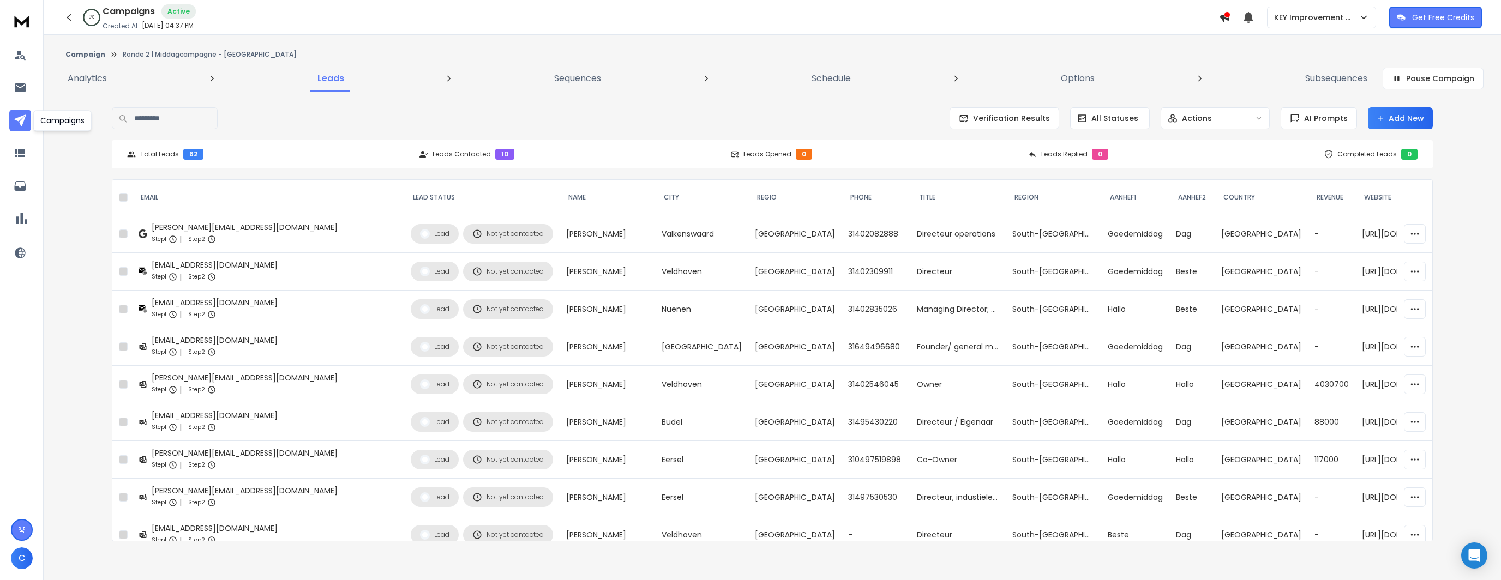
click at [25, 119] on icon at bounding box center [20, 120] width 13 height 13
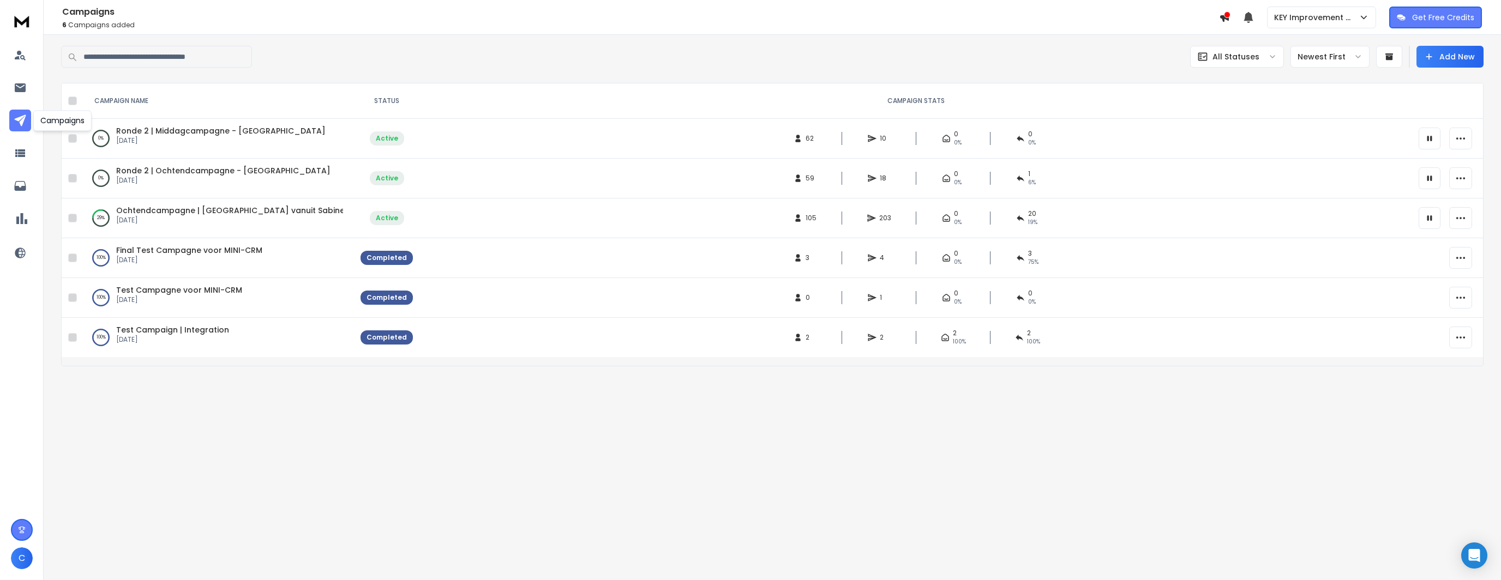
click at [11, 121] on link at bounding box center [20, 121] width 22 height 22
click at [1301, 8] on button "KEY Improvement B.V." at bounding box center [1321, 18] width 109 height 22
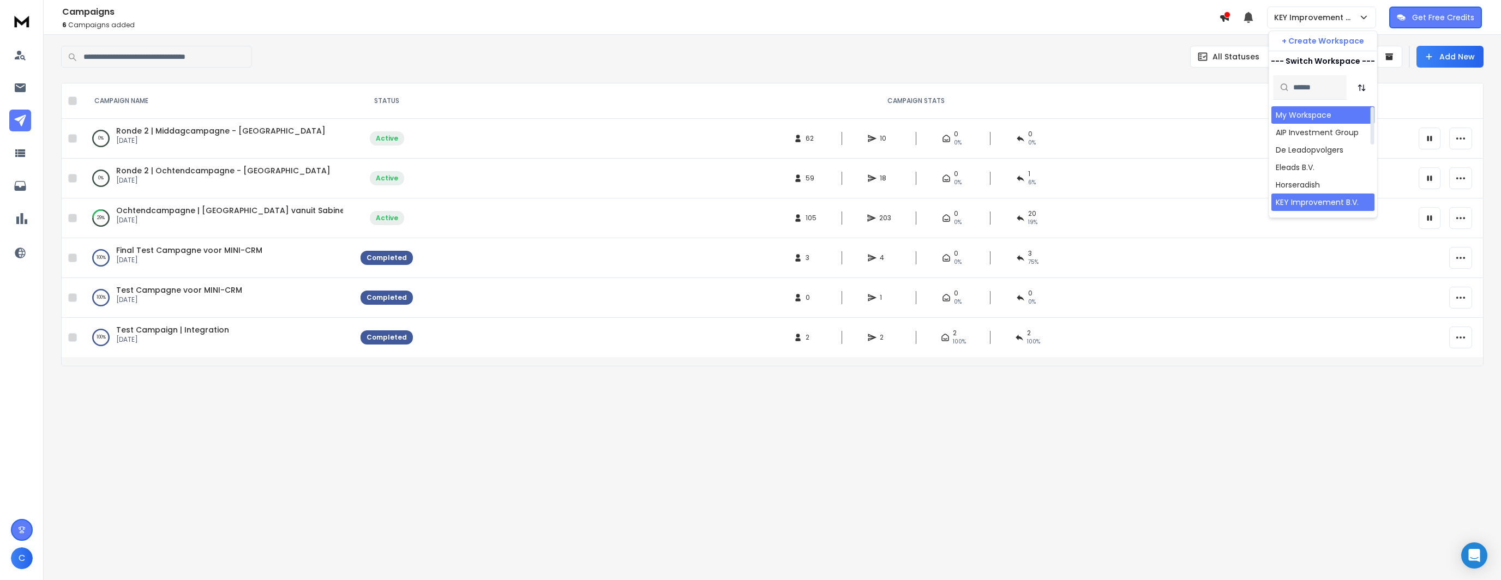
click at [1322, 112] on div "My Workspace" at bounding box center [1304, 115] width 56 height 11
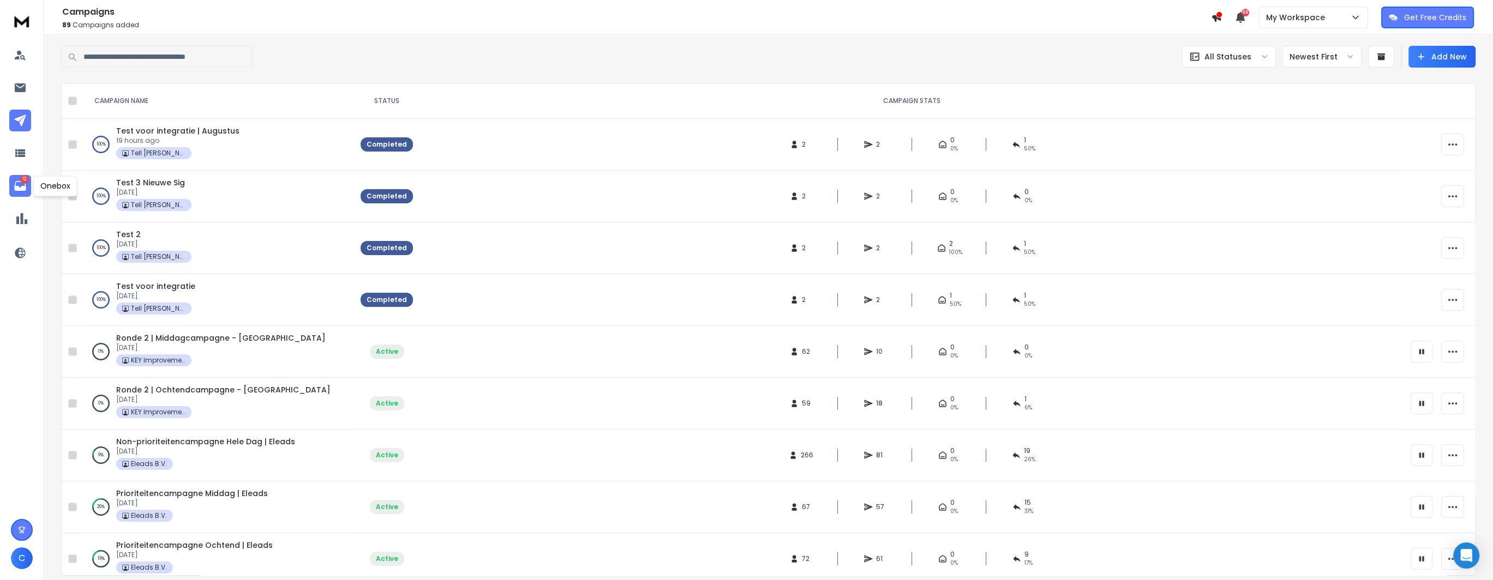
click at [15, 184] on icon at bounding box center [19, 186] width 11 height 10
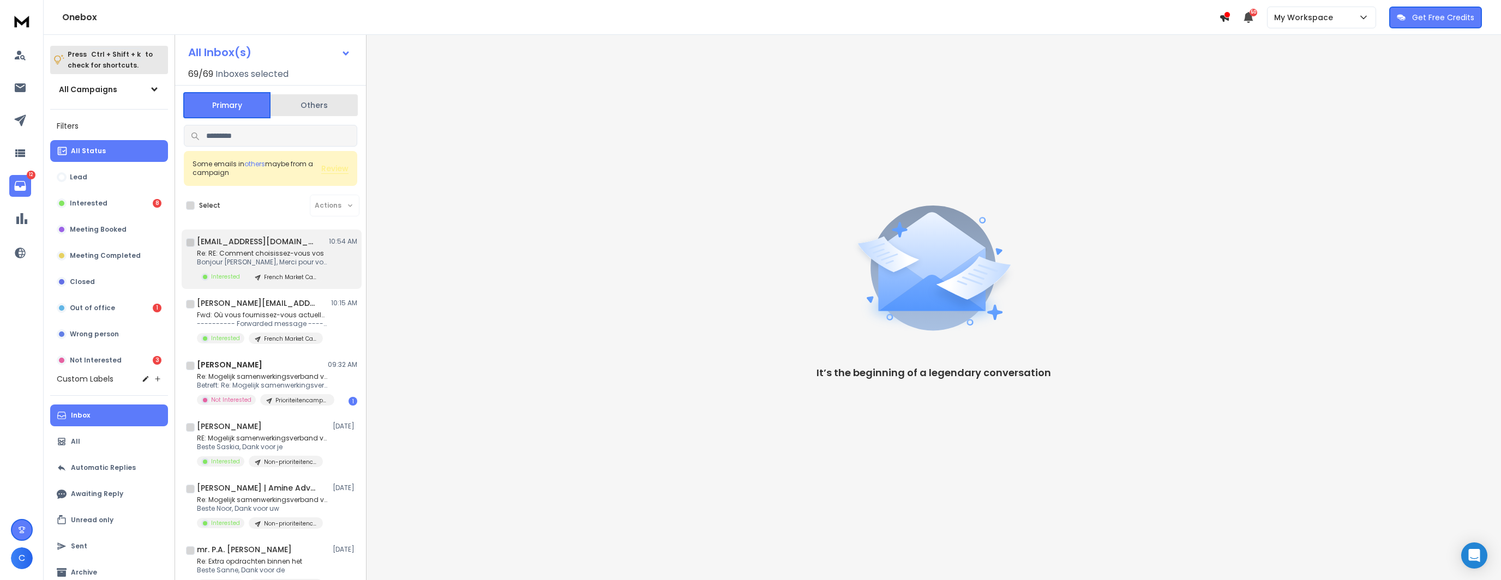
click at [313, 253] on p "Re: RE: Comment choisissez-vous vos" at bounding box center [262, 253] width 131 height 9
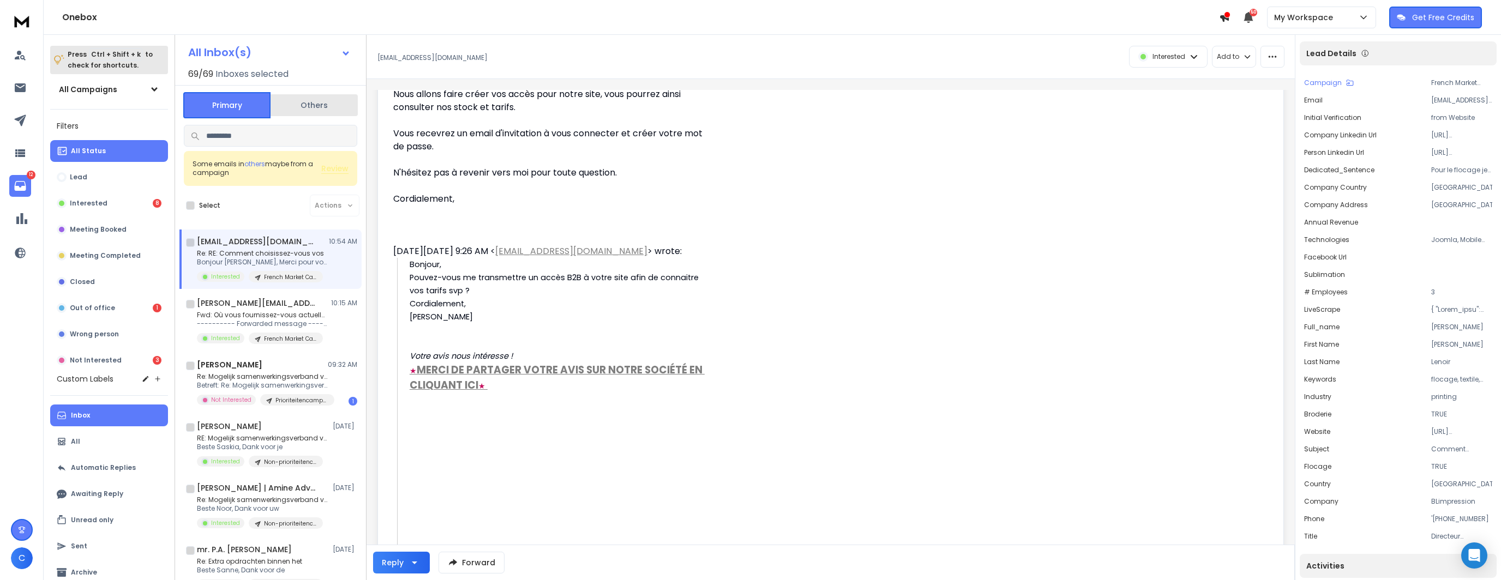
scroll to position [164, 0]
